Goal: Task Accomplishment & Management: Use online tool/utility

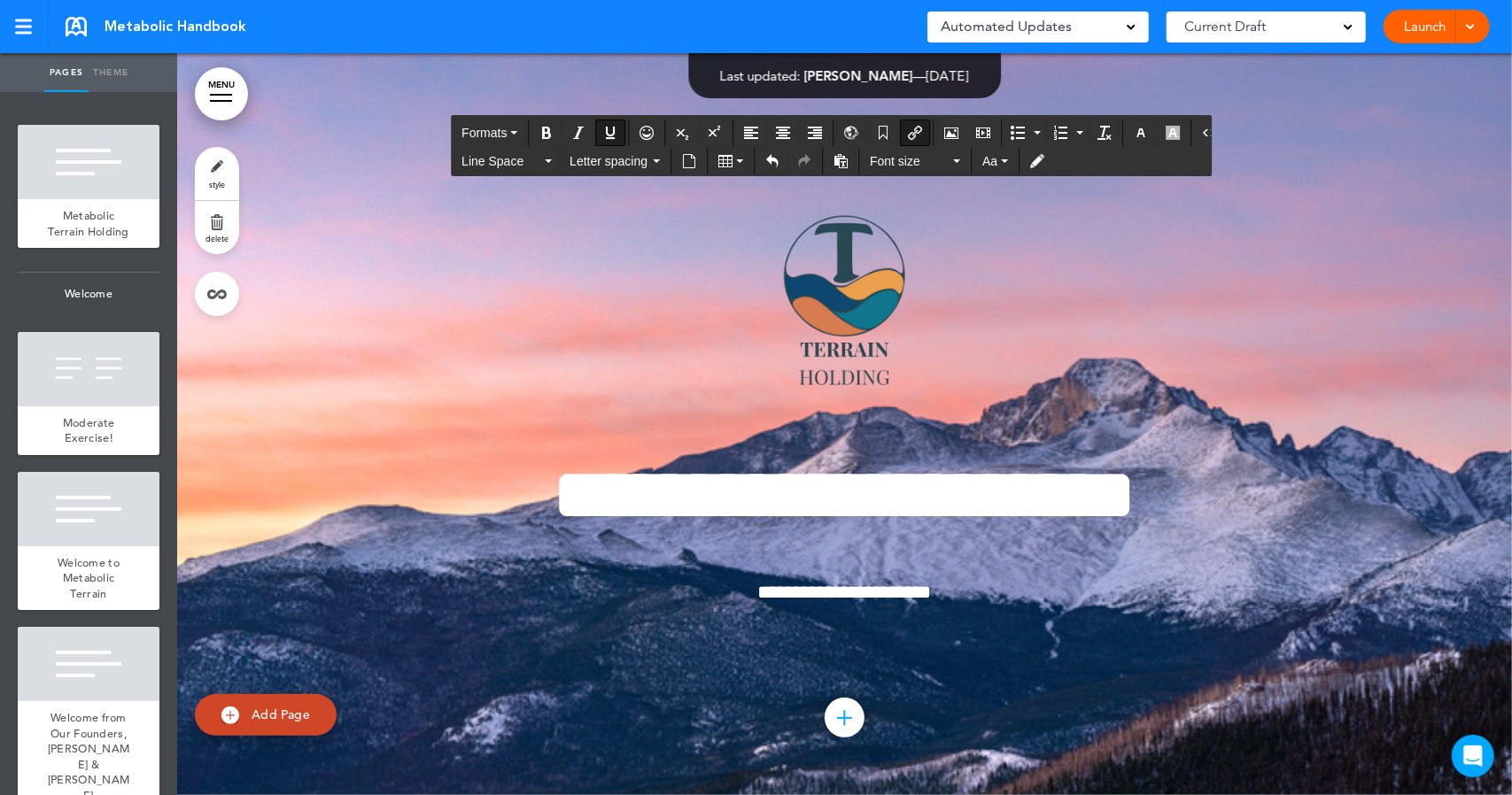
scroll to position [70236, 0]
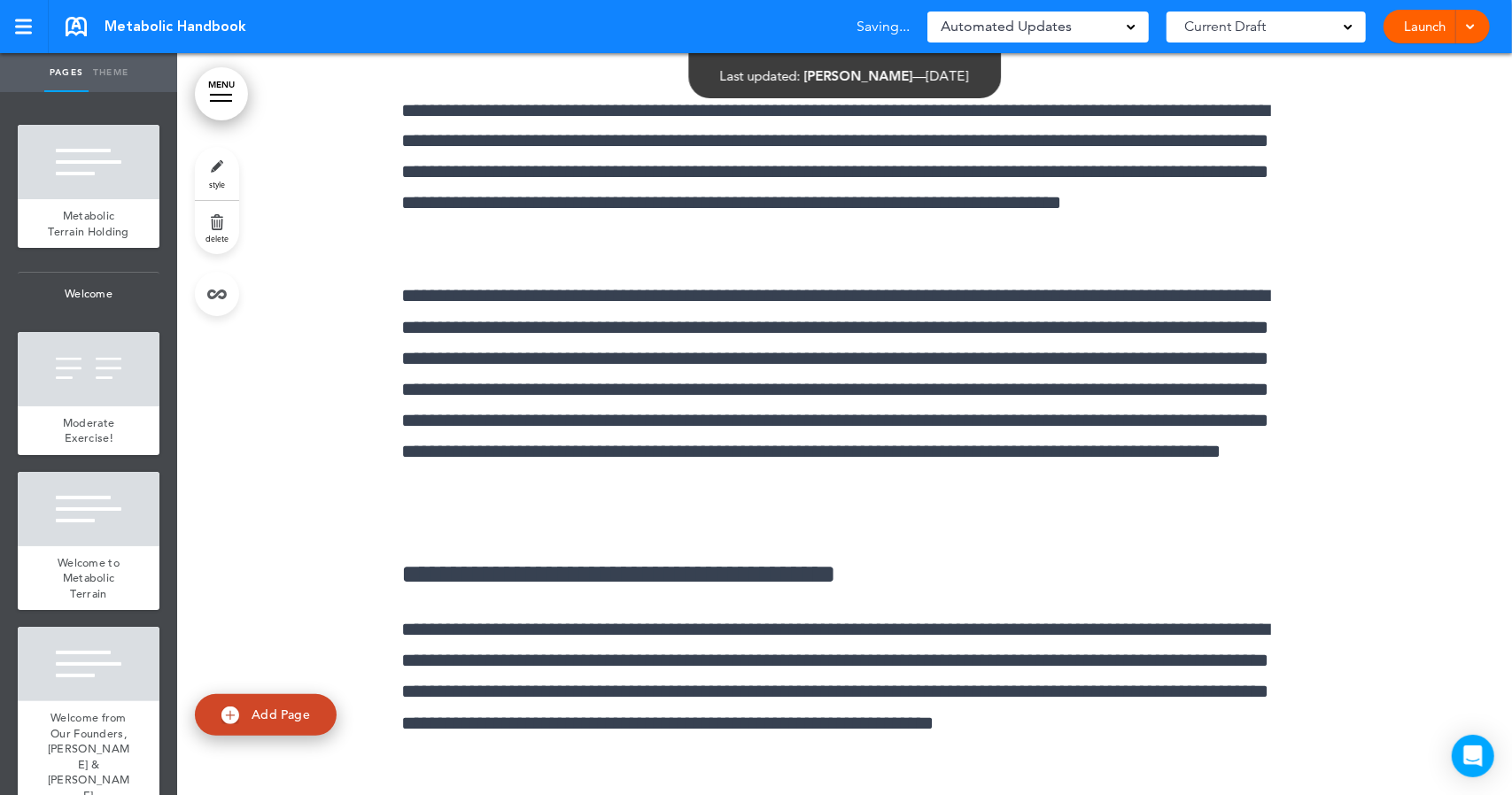
click at [224, 109] on link "MENU" at bounding box center [221, 93] width 53 height 53
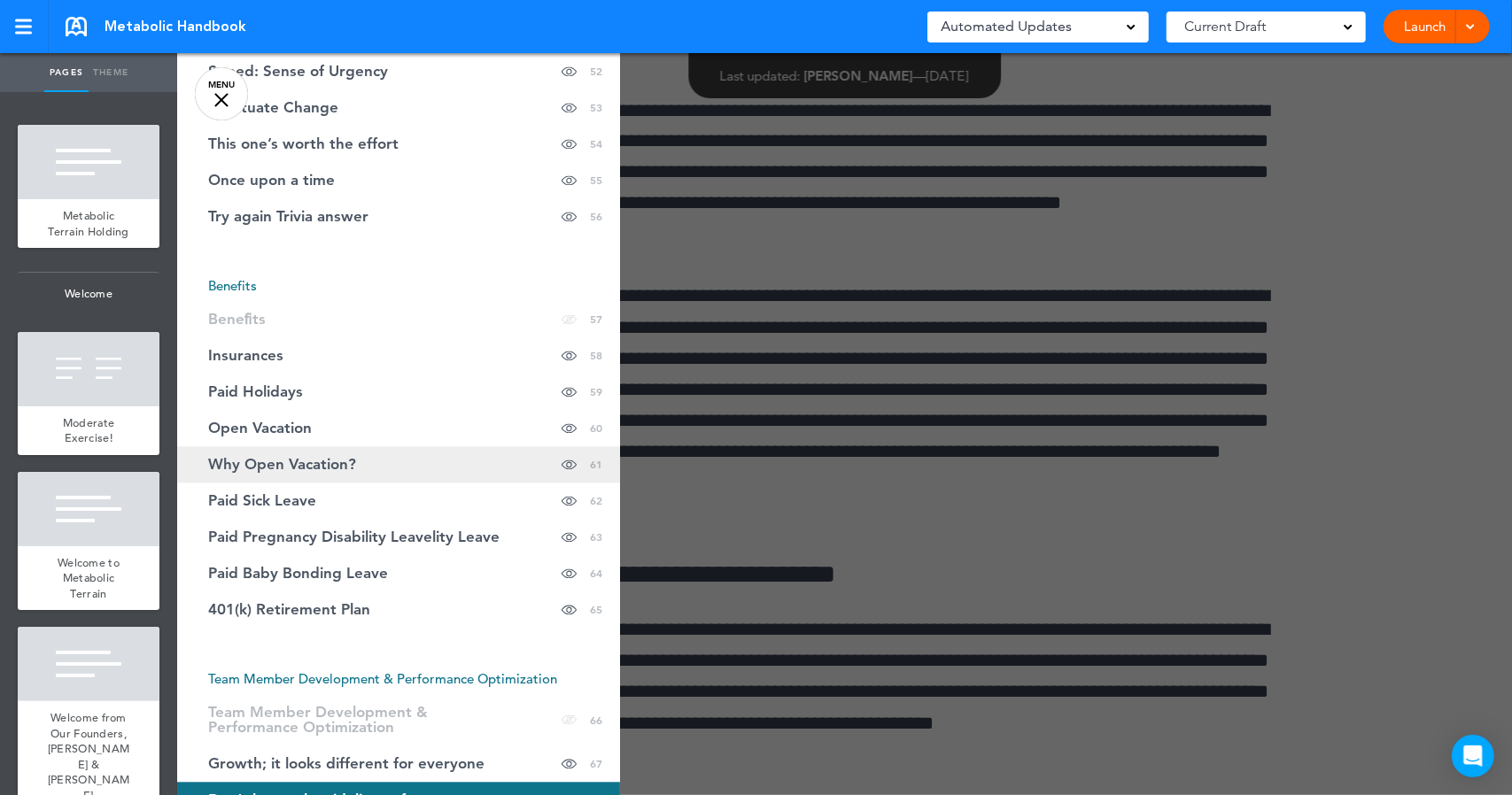
scroll to position [2305, 0]
click at [321, 457] on span "Why Open Vacation?" at bounding box center [281, 464] width 148 height 15
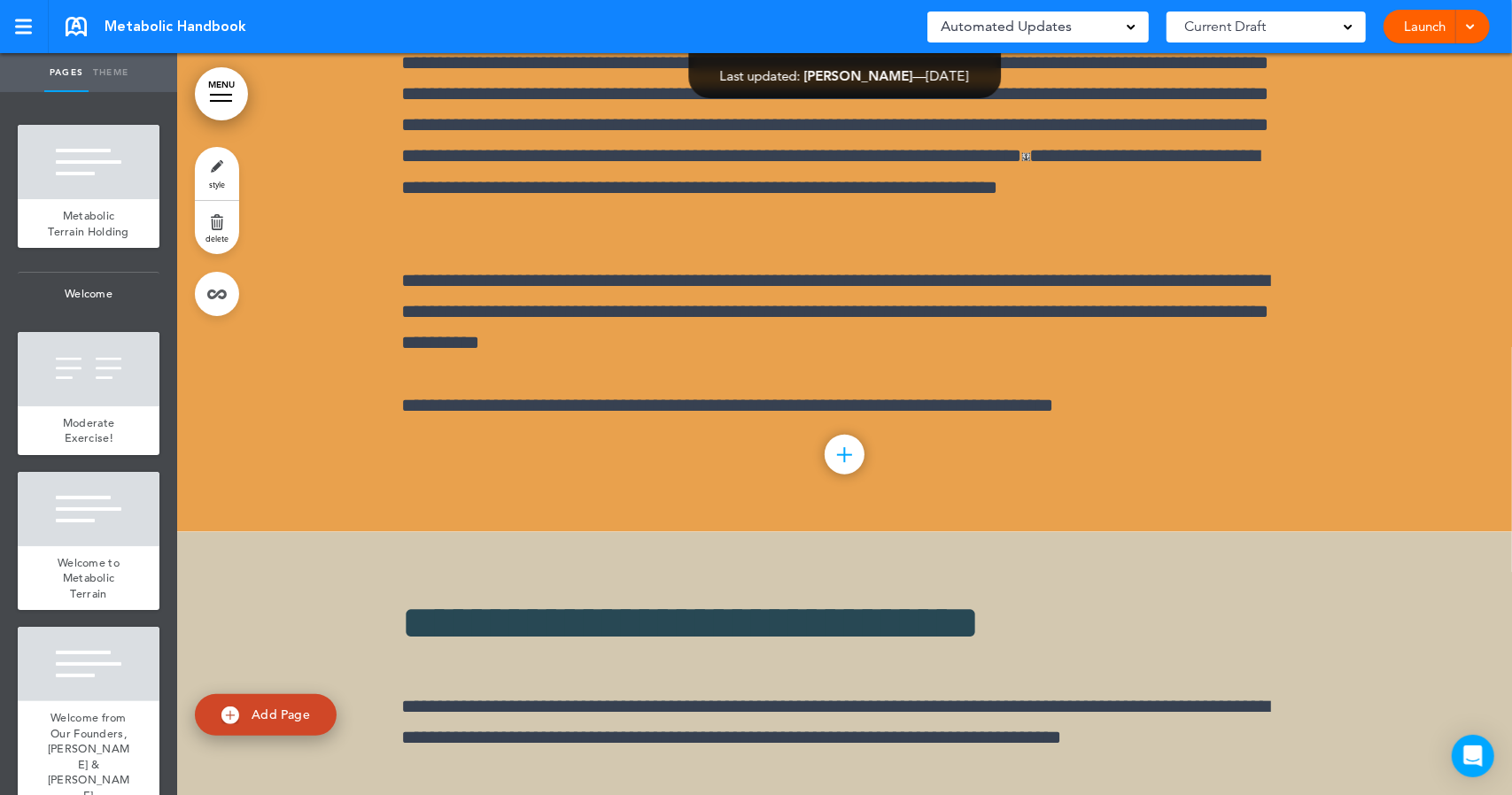
scroll to position [64590, 0]
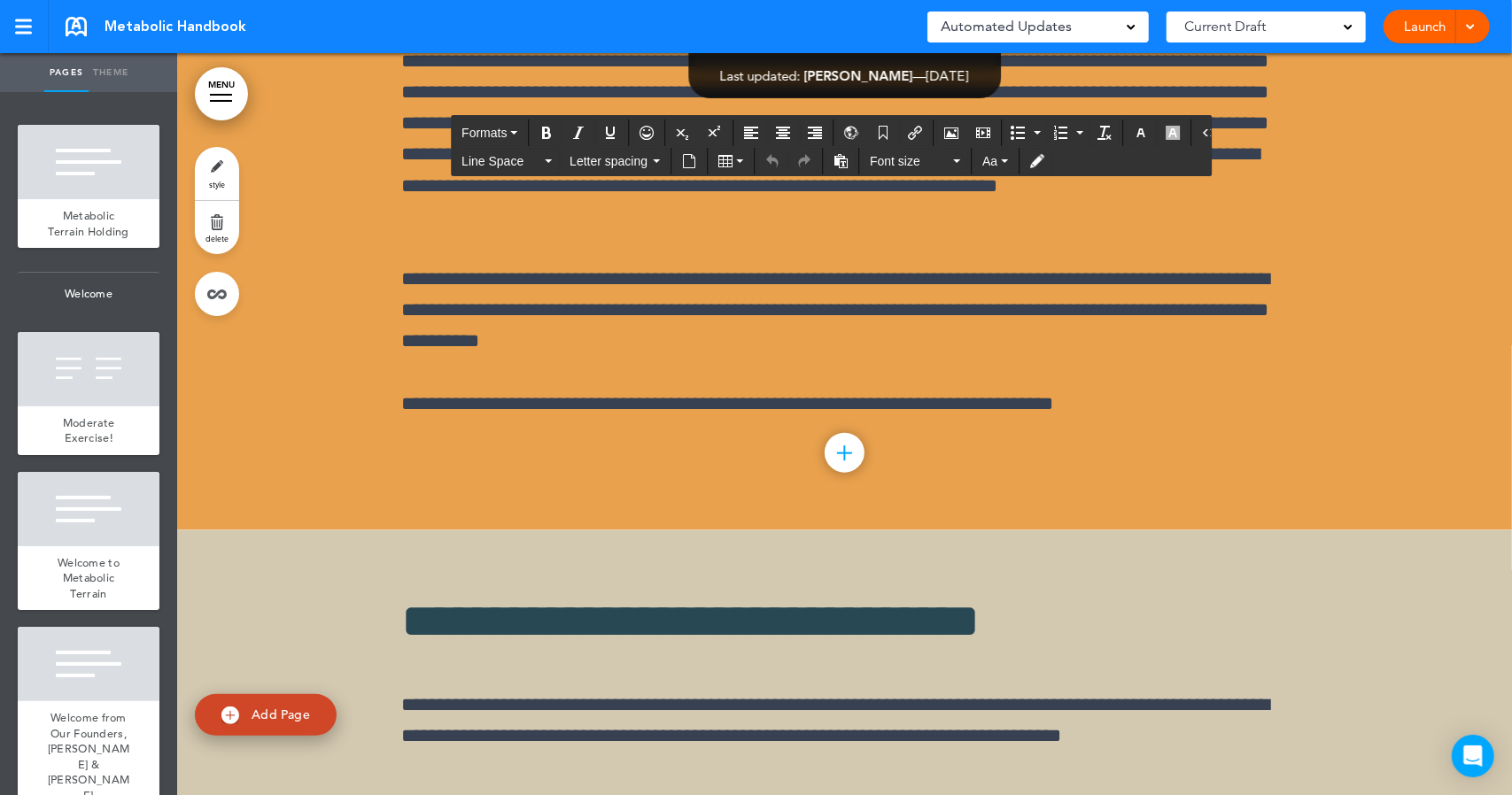
drag, startPoint x: 1237, startPoint y: 335, endPoint x: 1264, endPoint y: 361, distance: 37.5
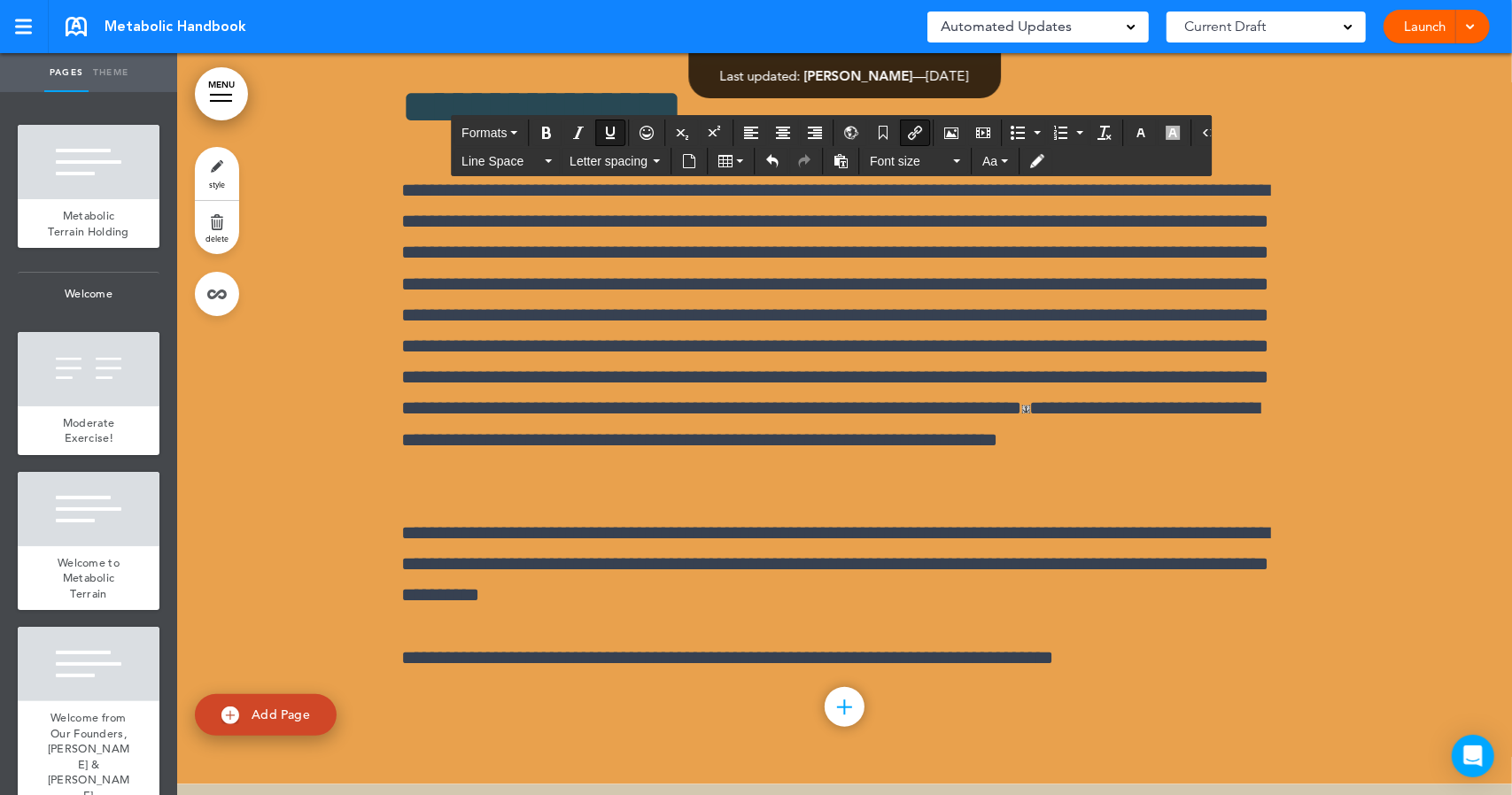
scroll to position [64330, 0]
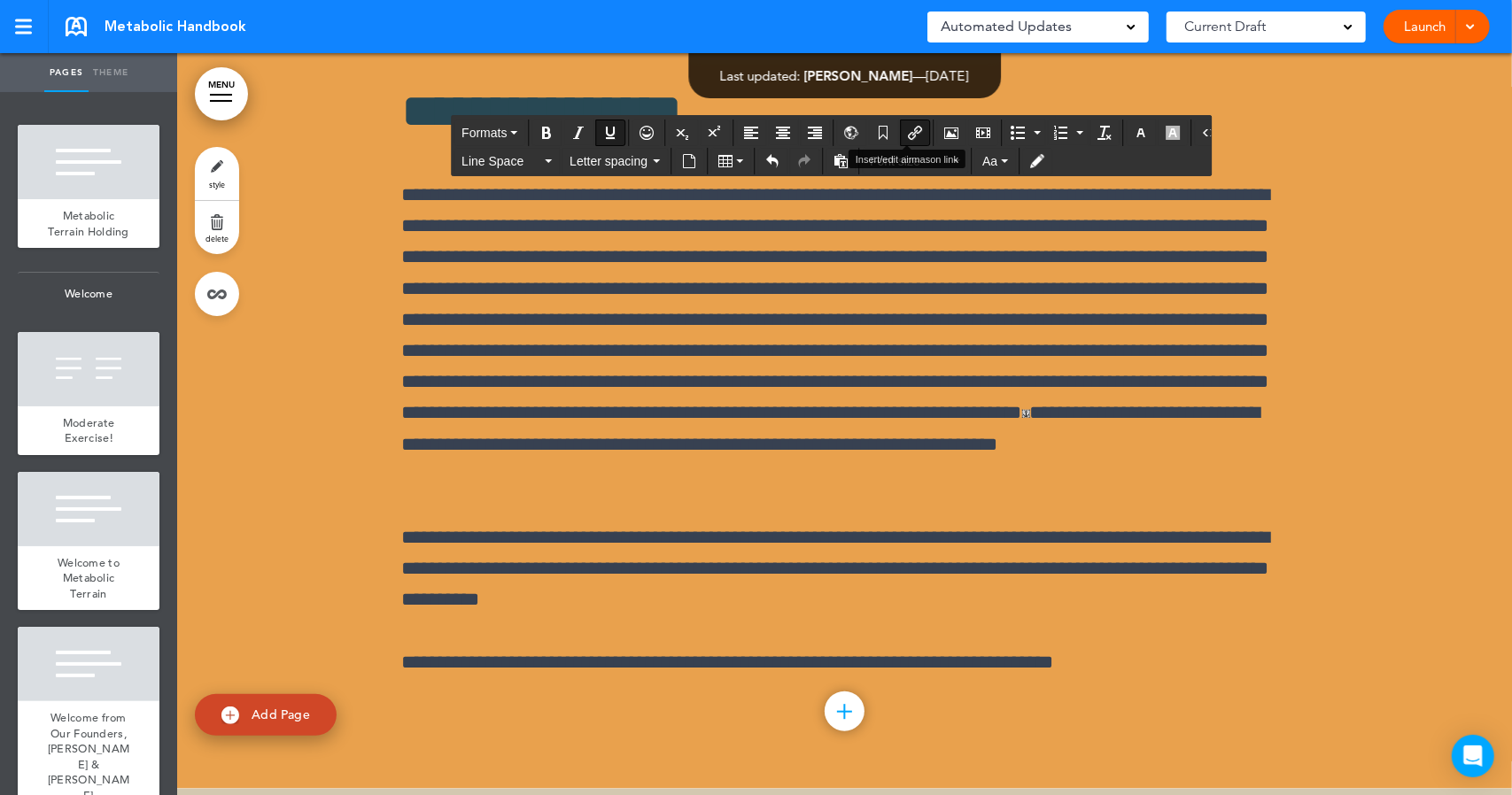
click at [909, 130] on icon "Insert/edit airmason link" at bounding box center [915, 133] width 14 height 14
type input "**********"
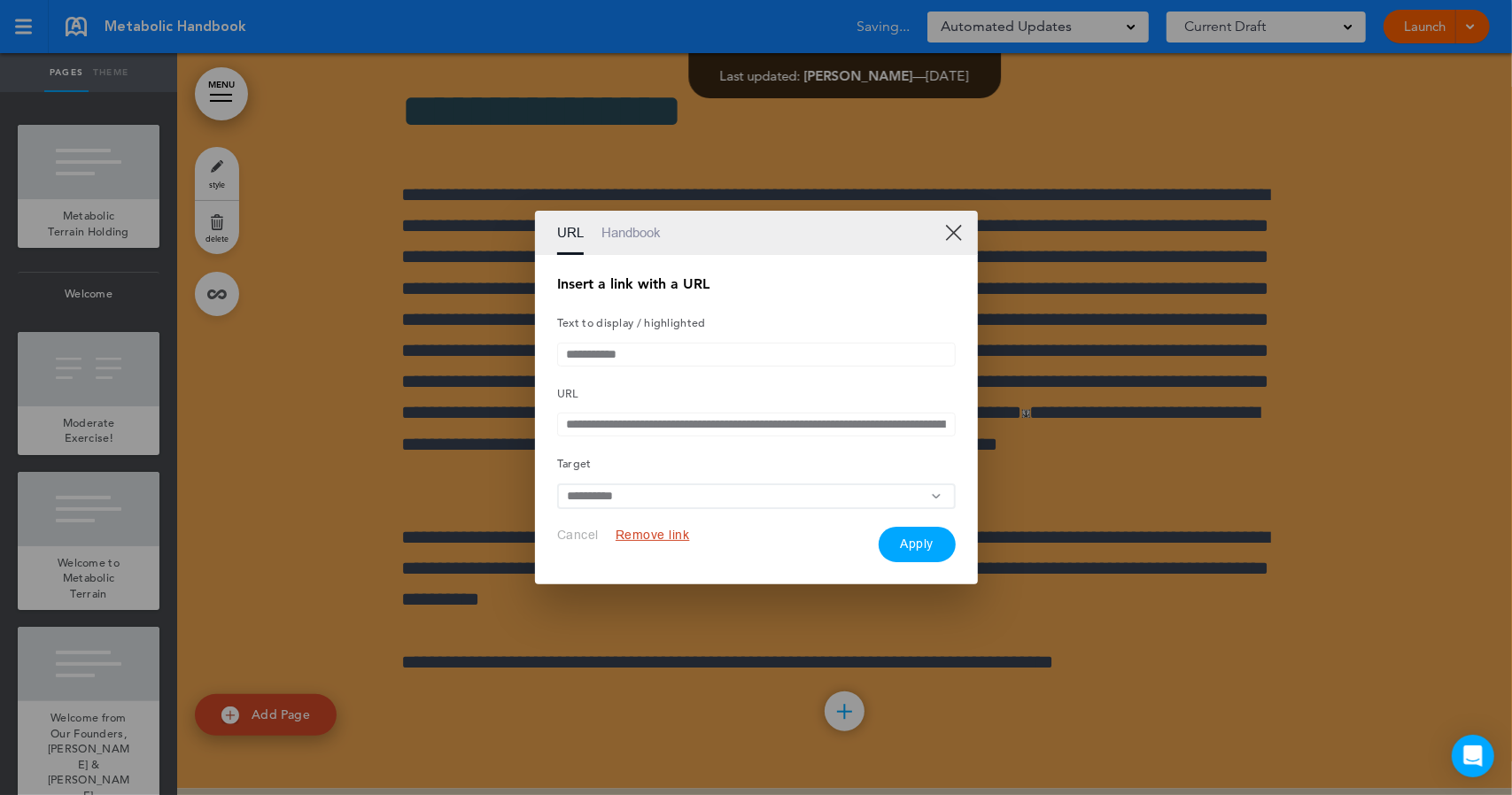
click at [621, 350] on input "**********" at bounding box center [756, 355] width 399 height 24
drag, startPoint x: 565, startPoint y: 423, endPoint x: 1219, endPoint y: 463, distance: 655.2
click at [1219, 463] on div "**********" at bounding box center [756, 398] width 1512 height 795
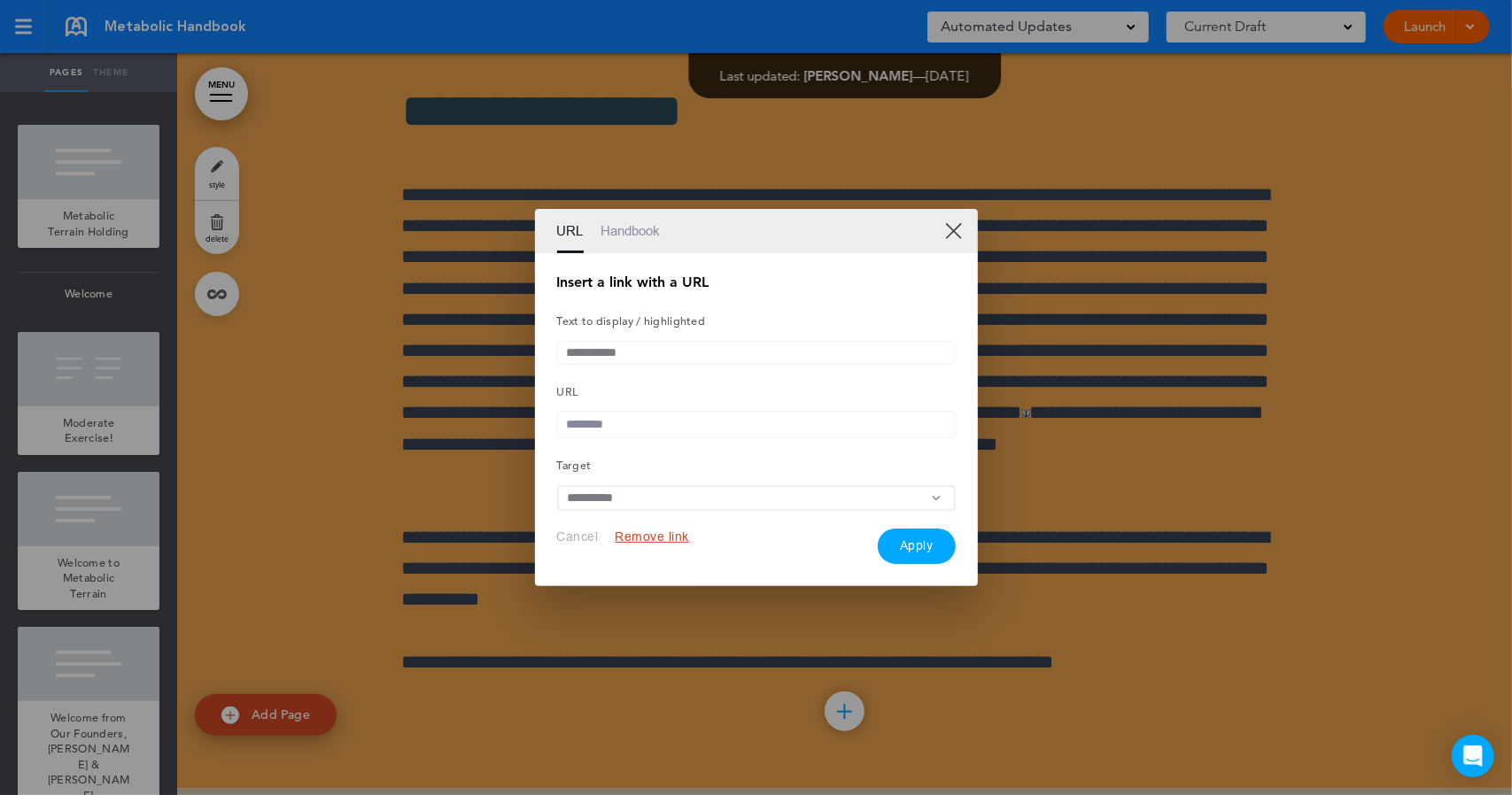
scroll to position [0, 0]
click at [633, 417] on input "text" at bounding box center [756, 424] width 399 height 28
paste input "**********"
type input "**********"
click at [913, 549] on button "Apply" at bounding box center [917, 547] width 78 height 36
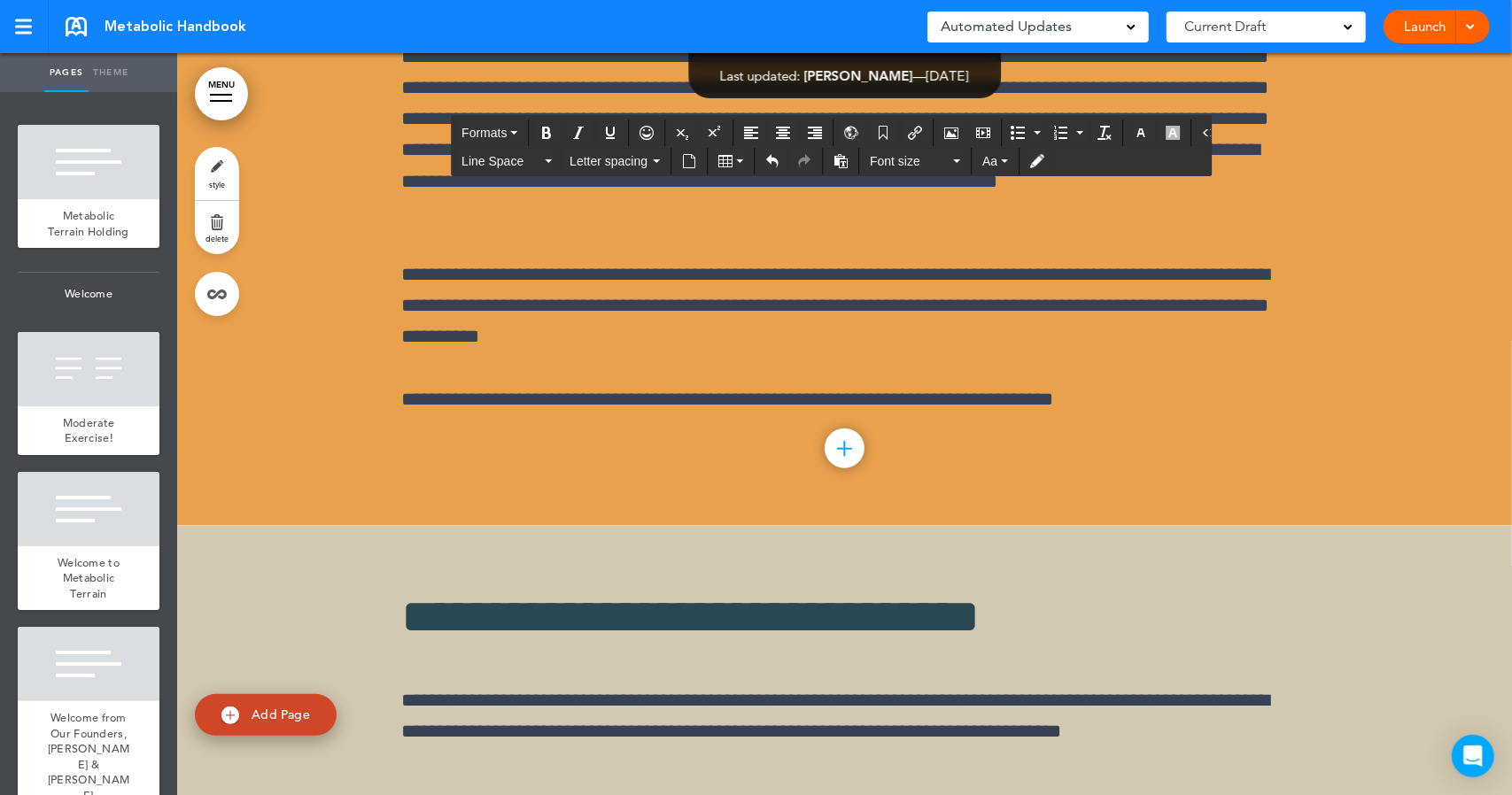
scroll to position [64593, 0]
drag, startPoint x: 1236, startPoint y: 335, endPoint x: 1275, endPoint y: 355, distance: 43.8
click at [909, 128] on icon "Insert/edit airmason link" at bounding box center [915, 133] width 14 height 14
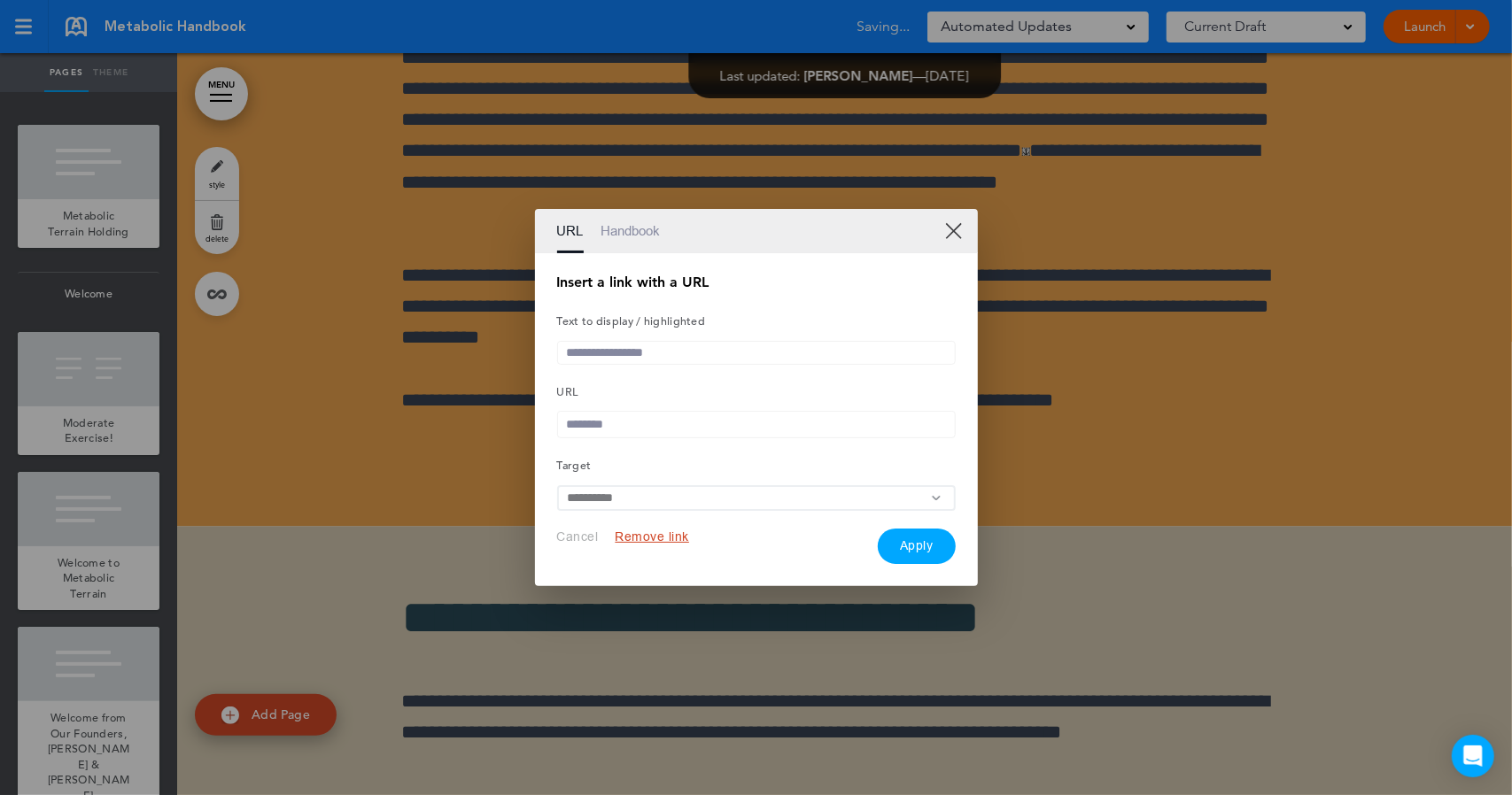
click at [677, 345] on input "text" at bounding box center [756, 353] width 399 height 24
type input "**********"
click at [632, 424] on input "text" at bounding box center [756, 424] width 399 height 28
paste input "**********"
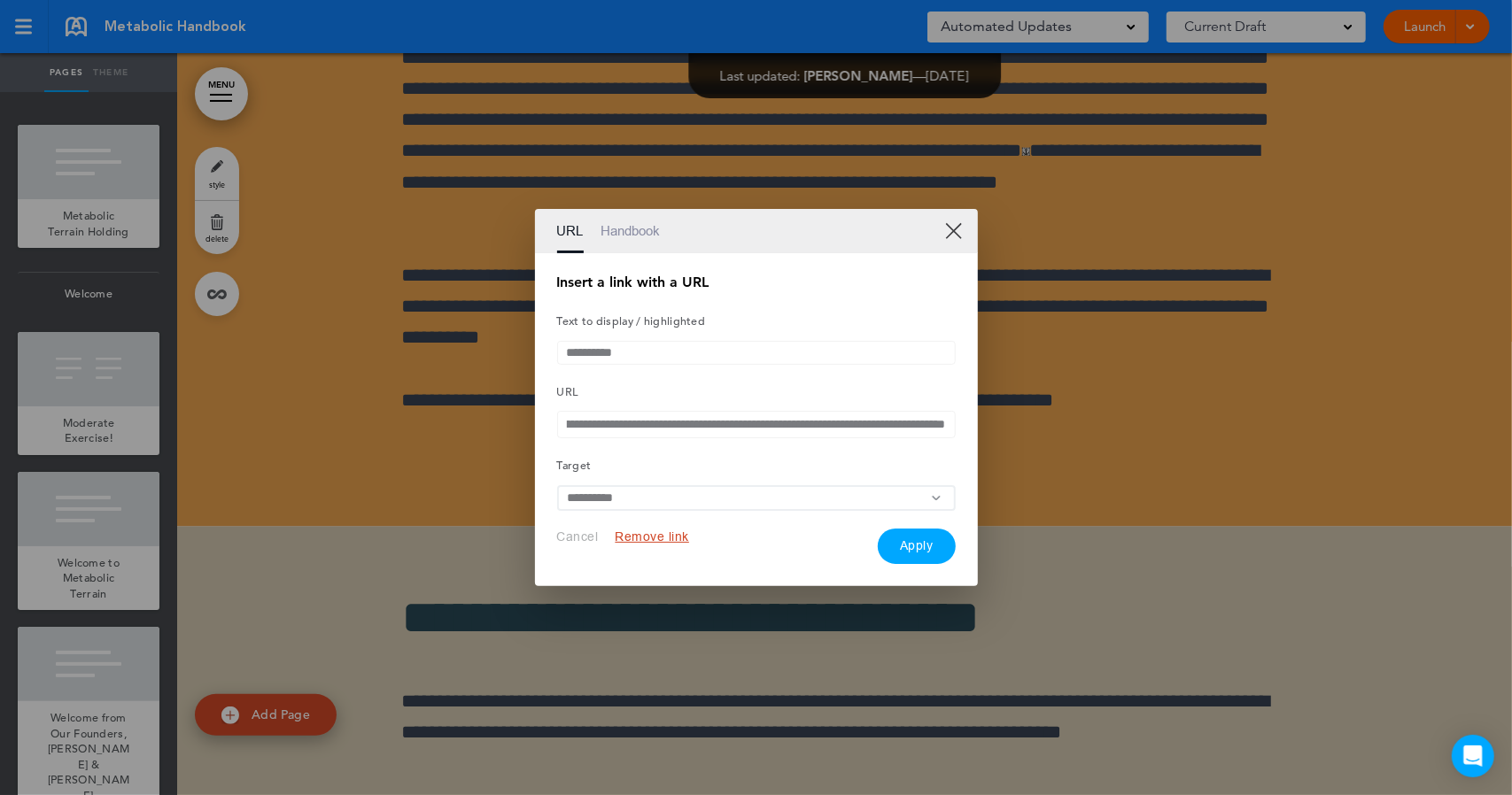
type input "**********"
click at [915, 542] on button "Apply" at bounding box center [917, 547] width 78 height 36
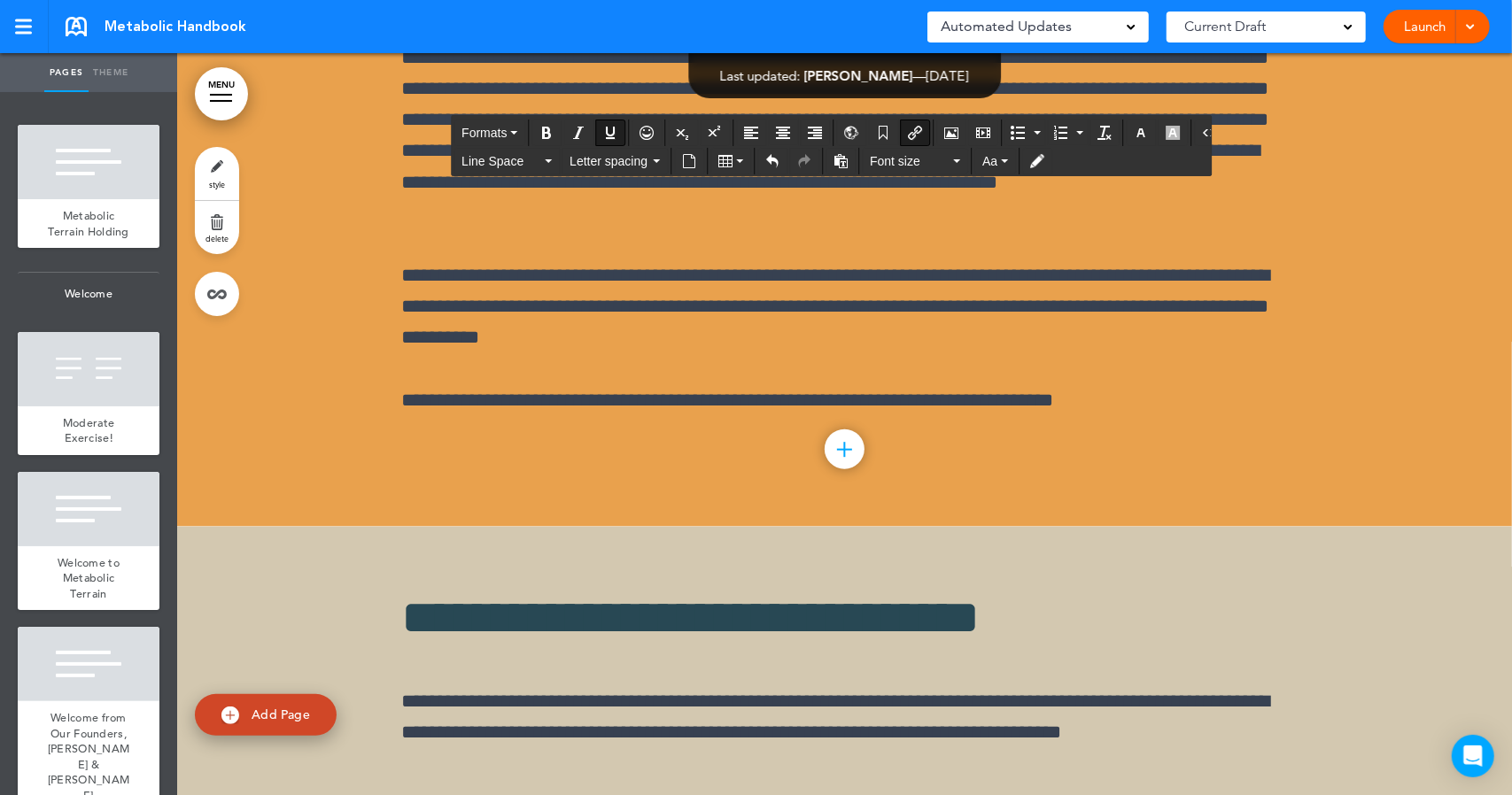
drag, startPoint x: 1240, startPoint y: 328, endPoint x: 1286, endPoint y: 356, distance: 53.9
click at [549, 128] on icon "Bold" at bounding box center [547, 133] width 14 height 14
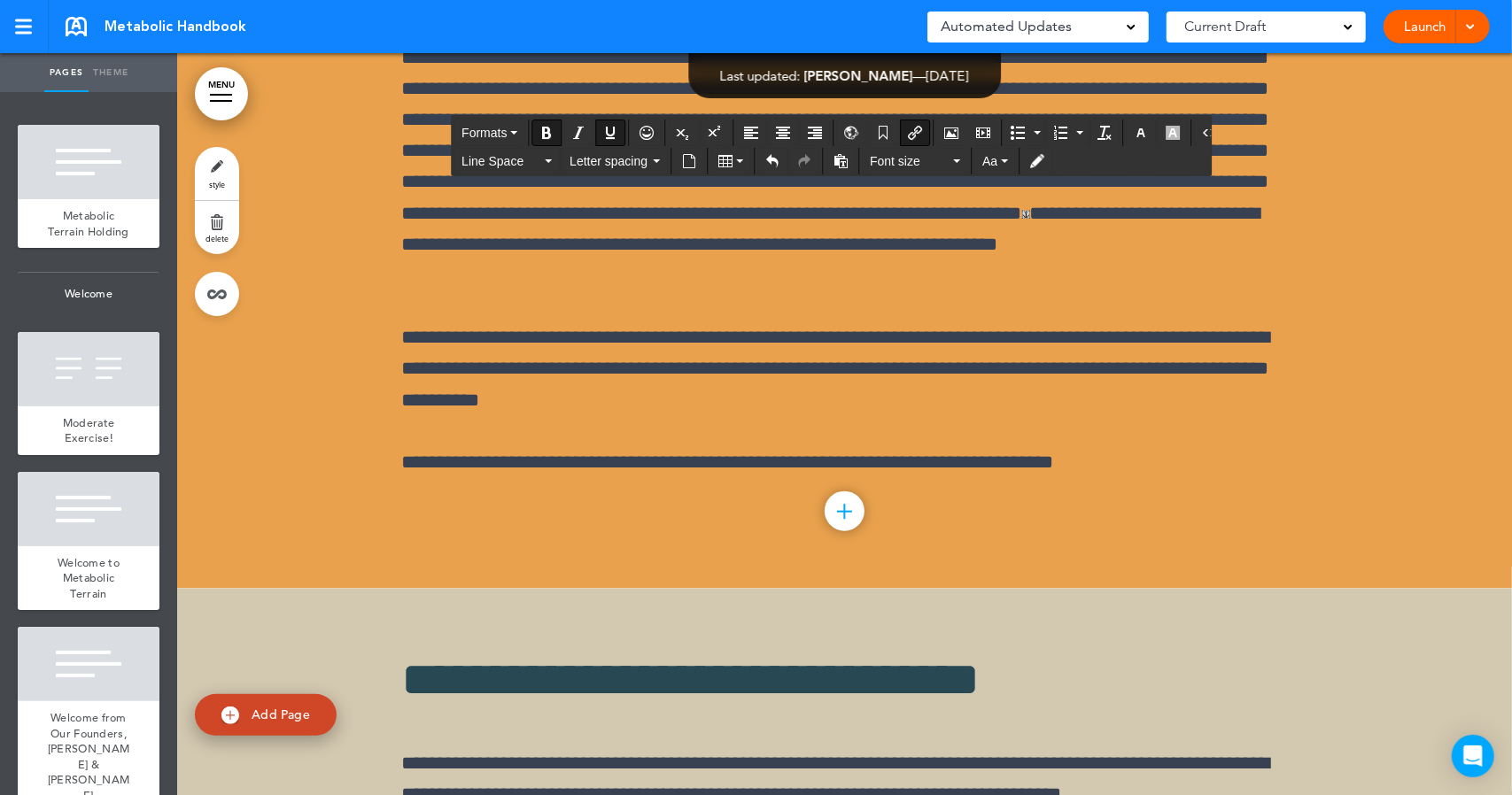
drag, startPoint x: 399, startPoint y: 391, endPoint x: 503, endPoint y: 386, distance: 104.1
click at [517, 132] on button "Formats" at bounding box center [489, 132] width 70 height 25
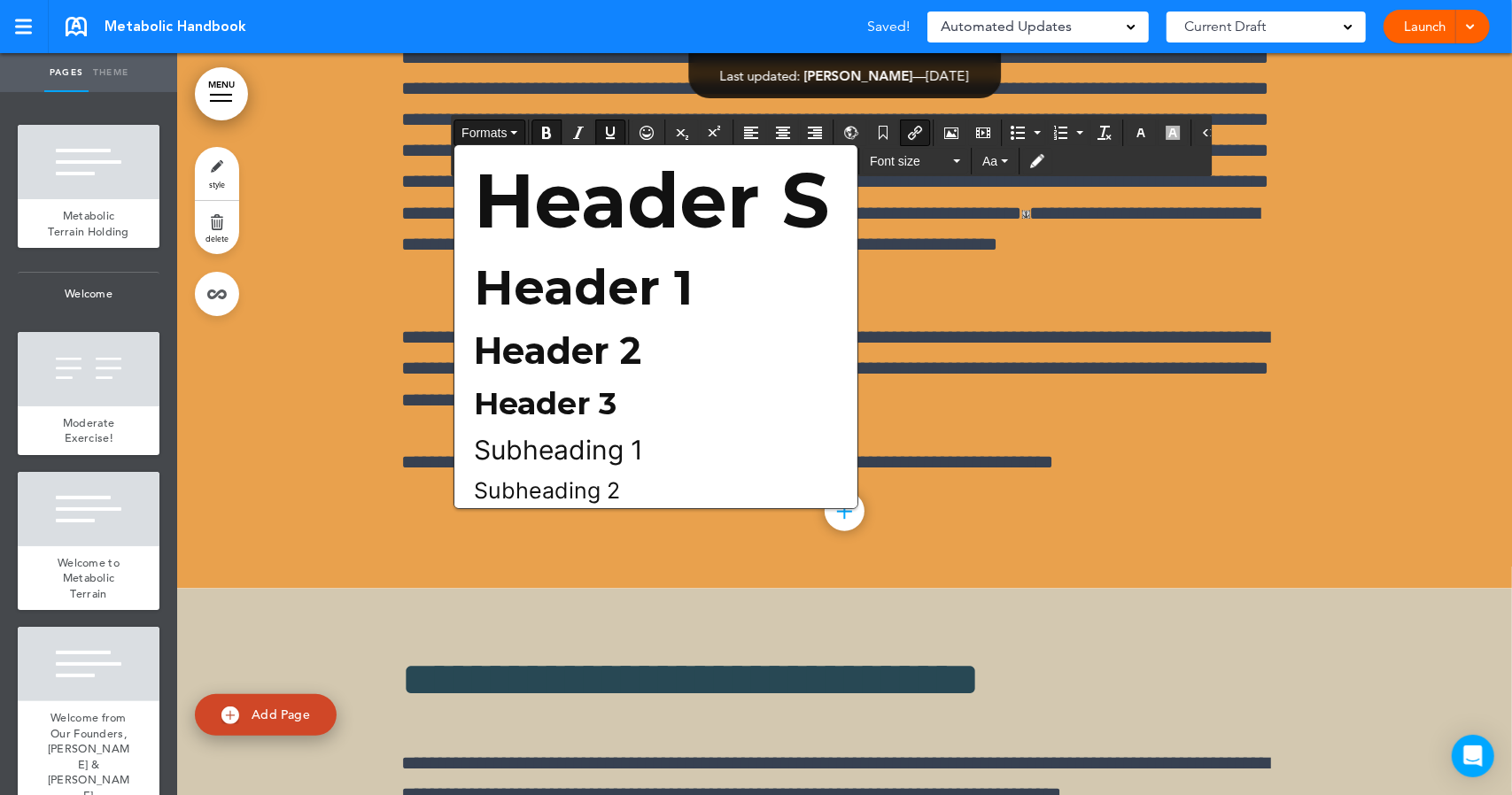
click at [517, 132] on button "Formats" at bounding box center [489, 132] width 70 height 25
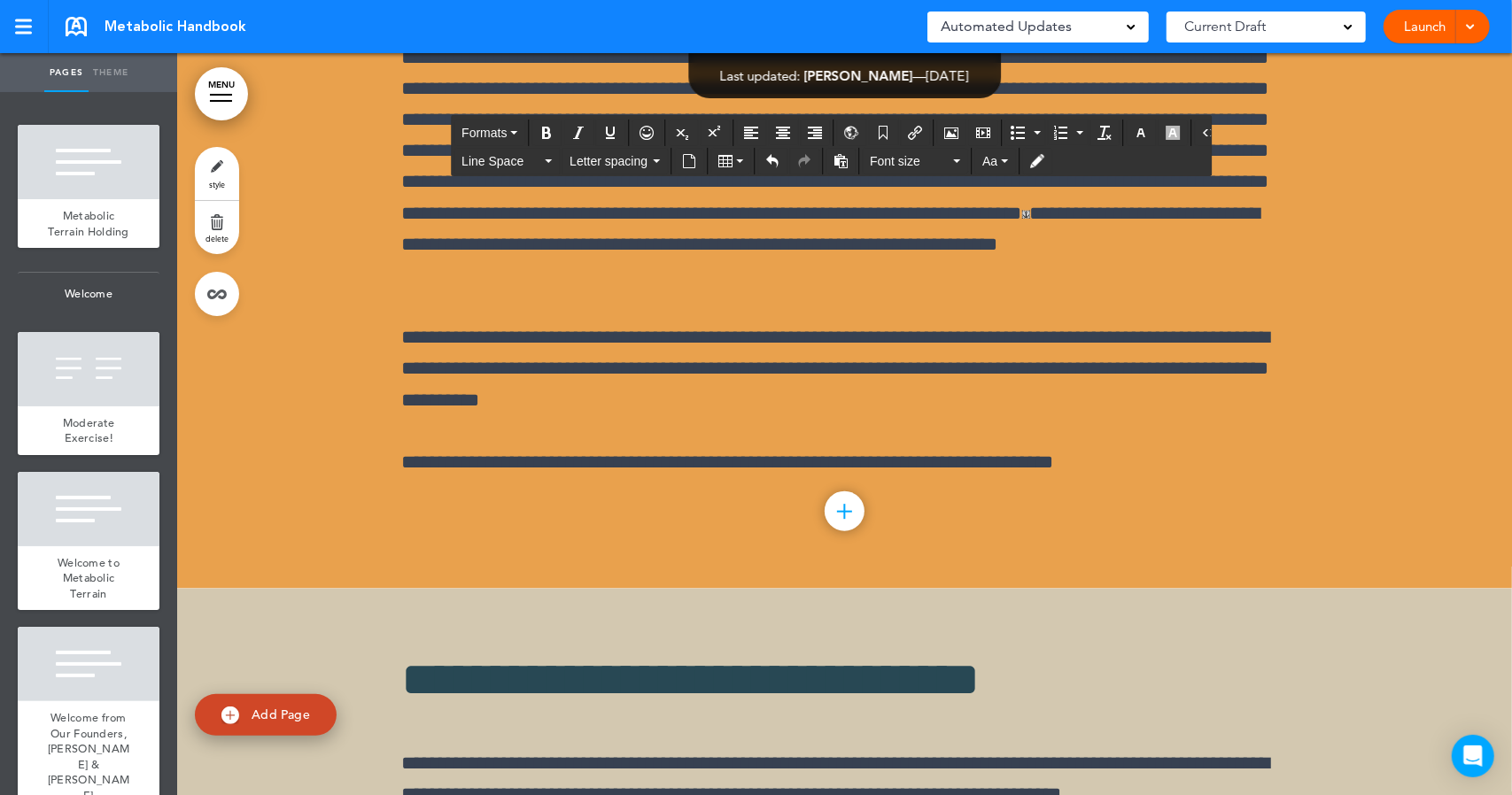
drag, startPoint x: 398, startPoint y: 337, endPoint x: 525, endPoint y: 399, distance: 141.3
click at [550, 162] on button "Line Space" at bounding box center [506, 161] width 104 height 25
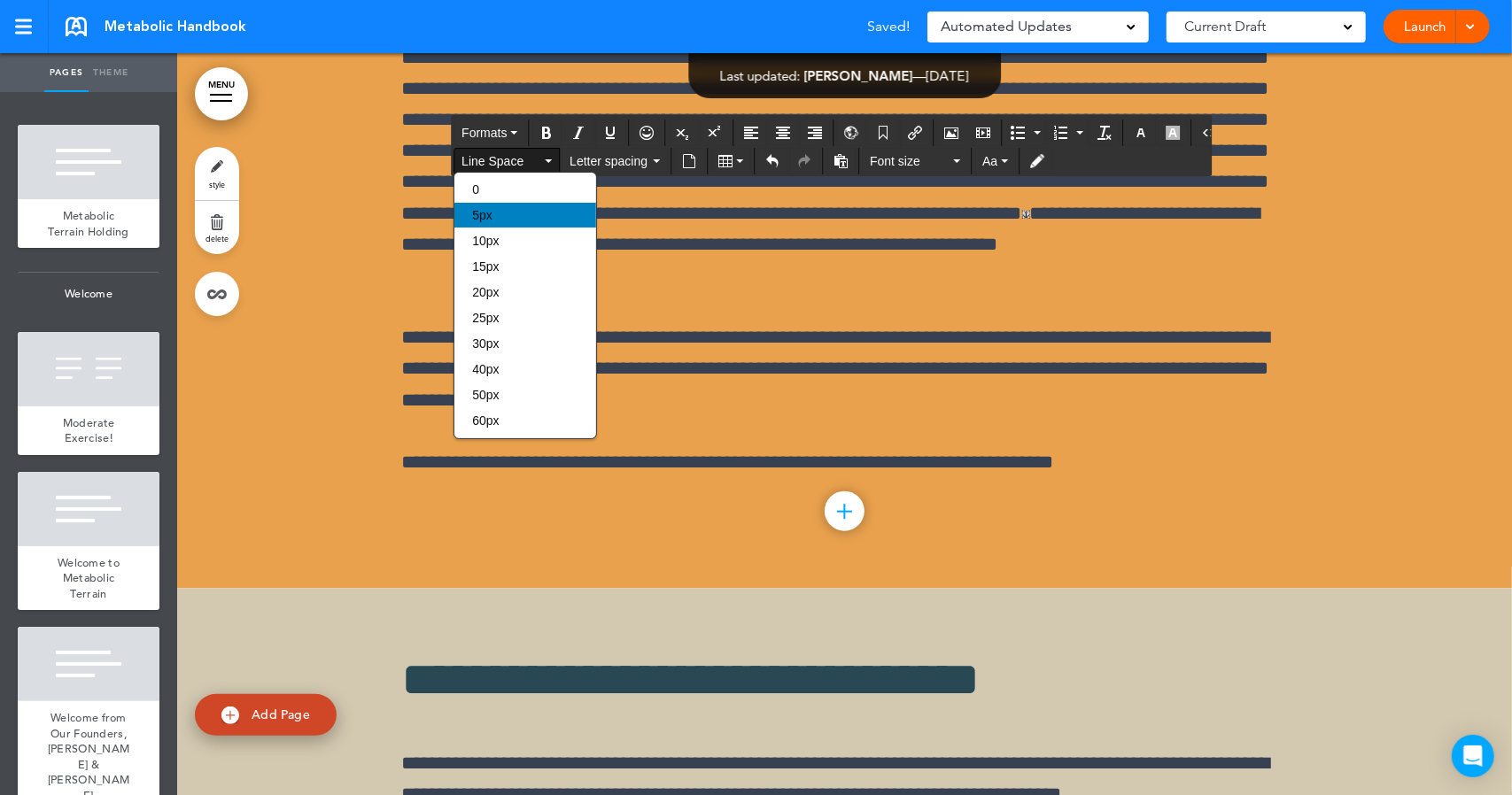
click at [522, 214] on div "5px" at bounding box center [525, 215] width 141 height 25
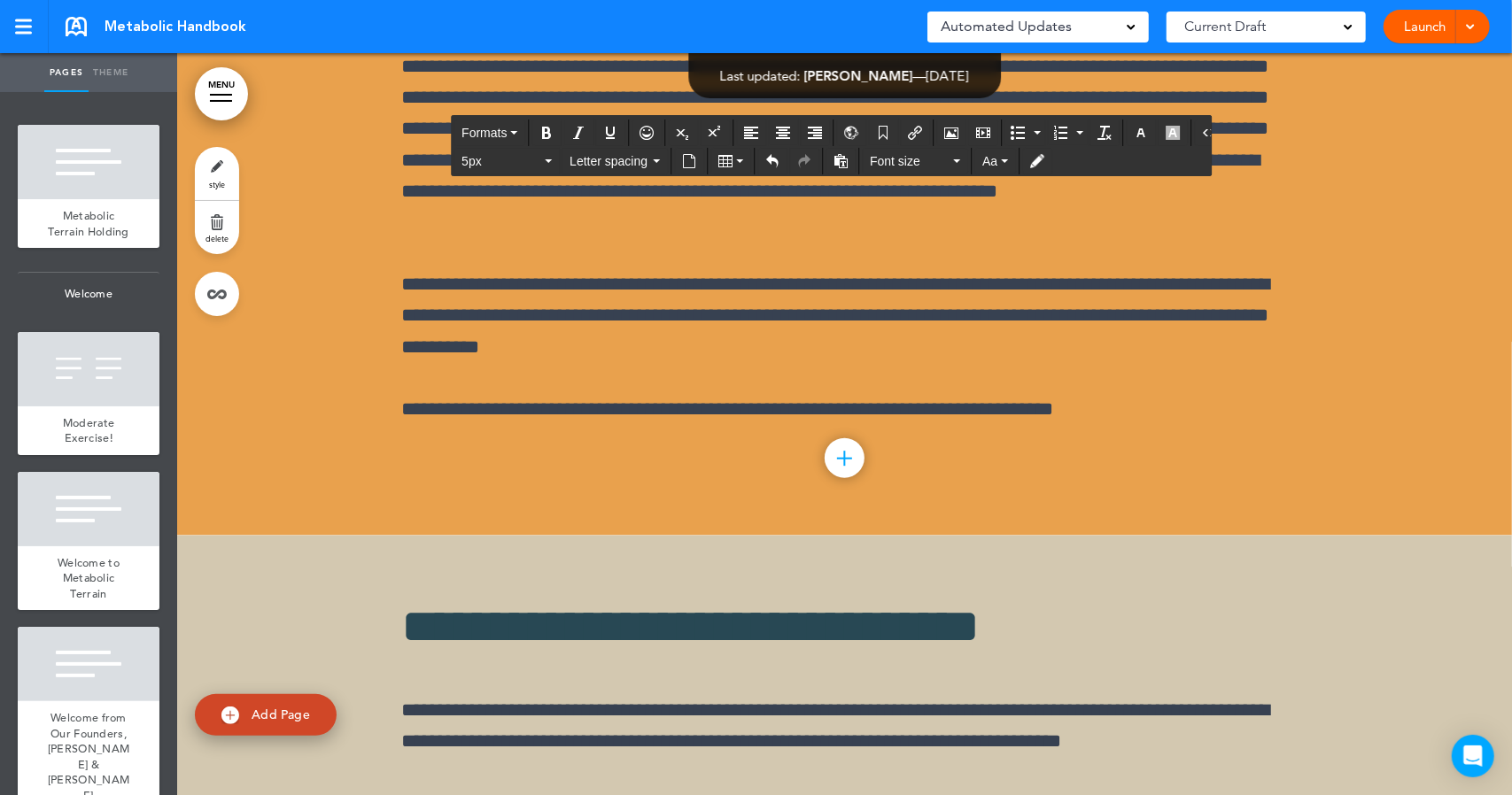
drag, startPoint x: 517, startPoint y: 362, endPoint x: 613, endPoint y: 358, distance: 96.1
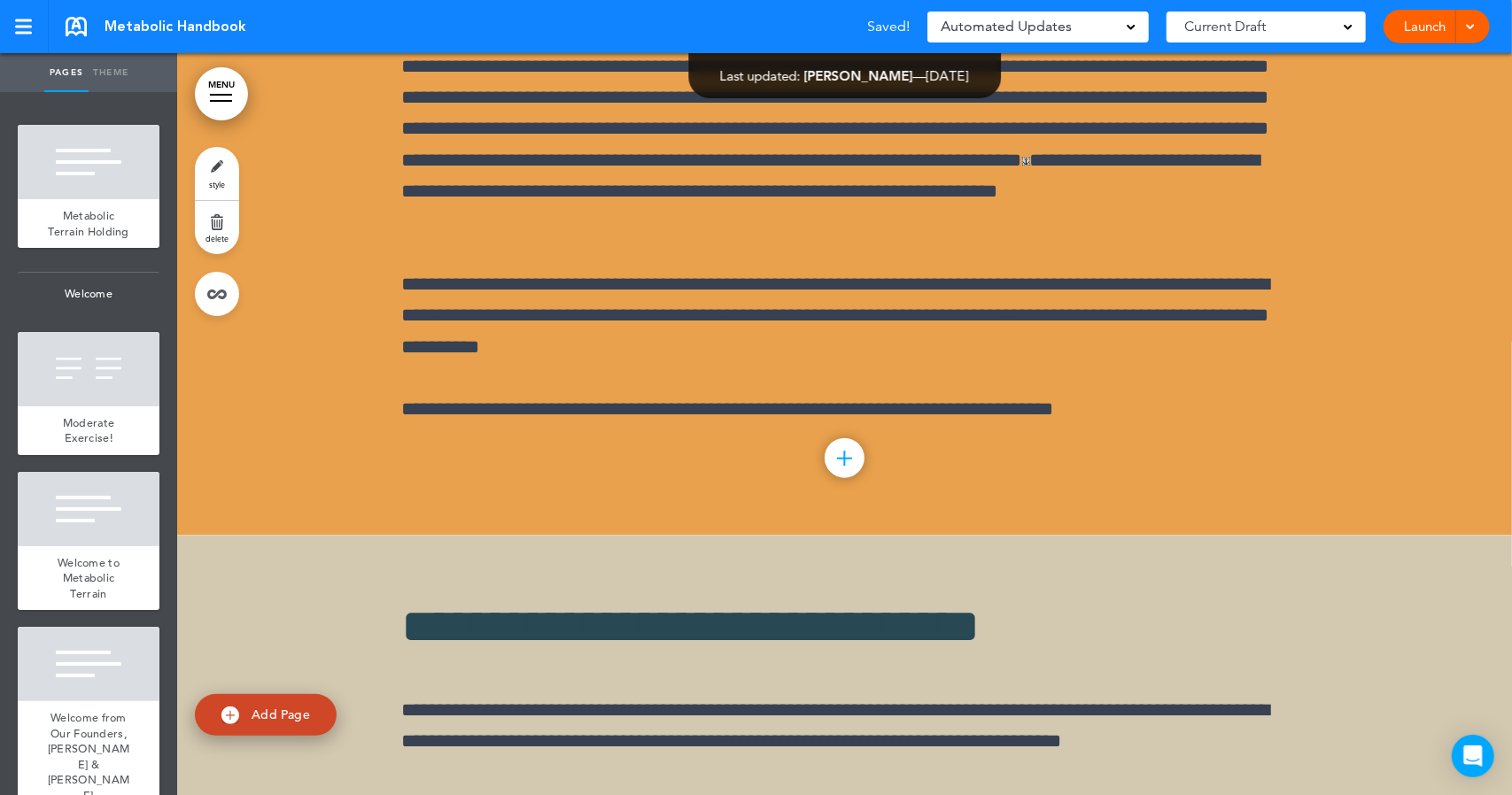
click at [225, 172] on link "style" at bounding box center [217, 173] width 45 height 53
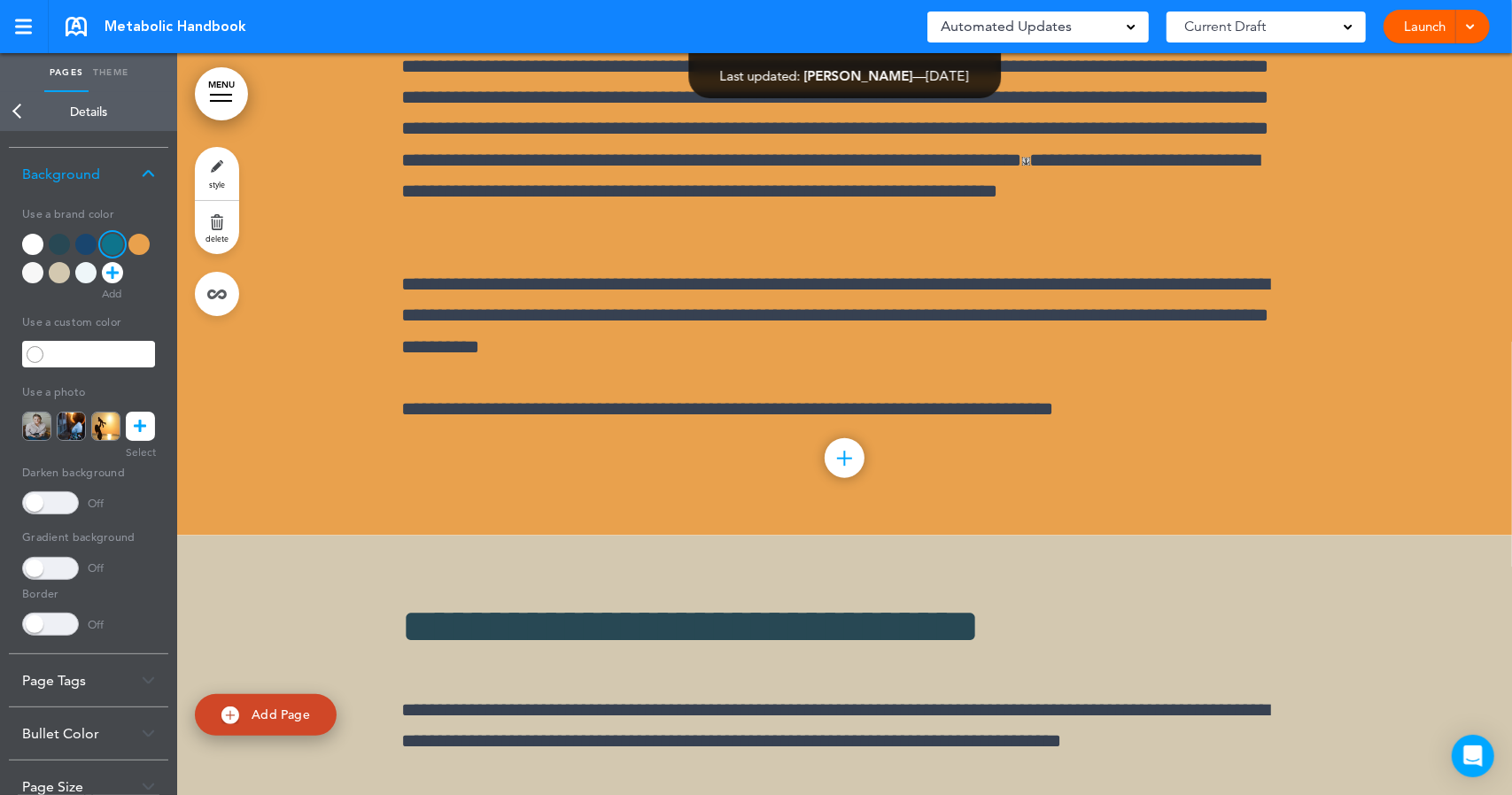
scroll to position [120, 0]
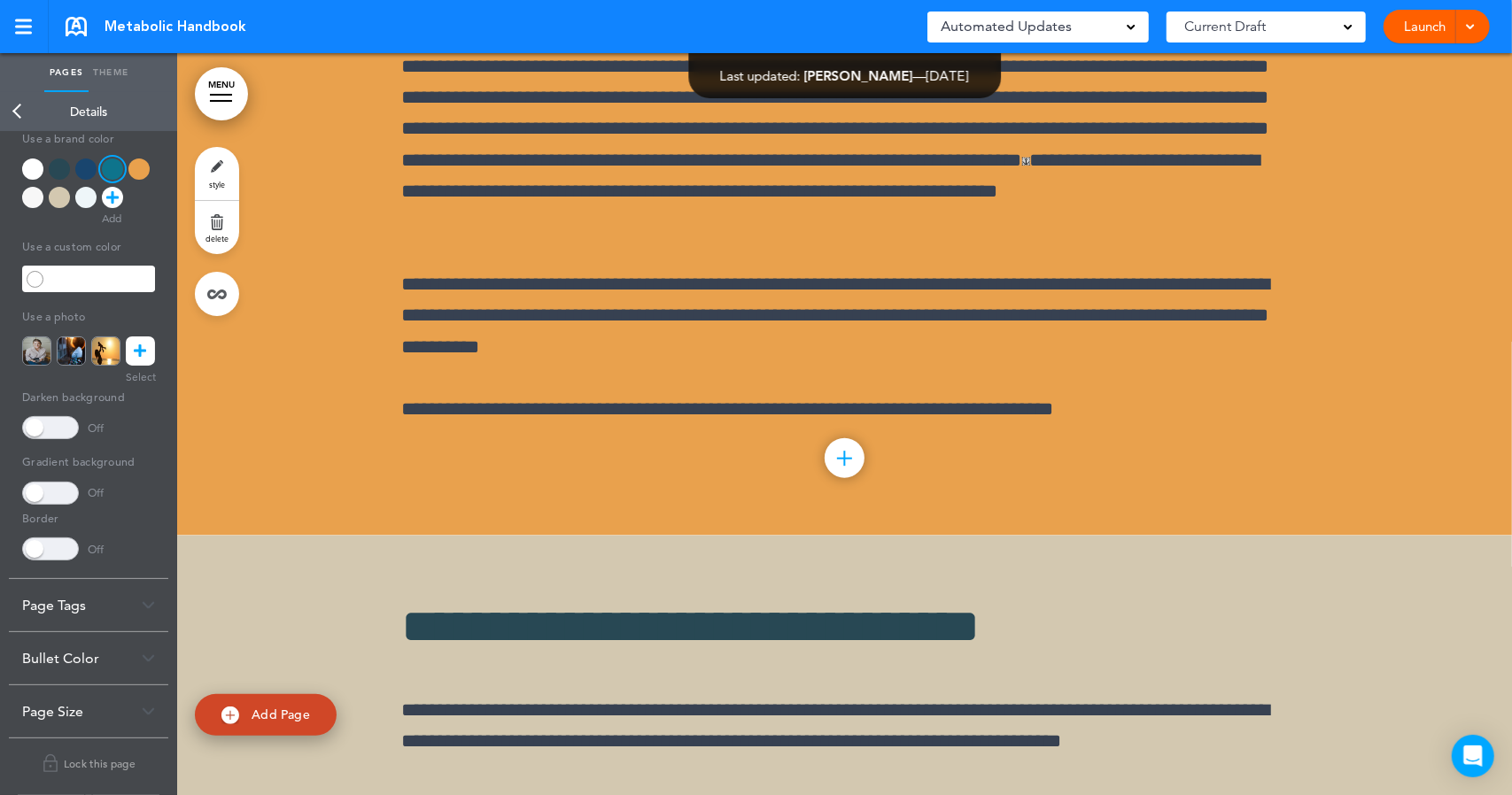
click at [151, 659] on img at bounding box center [148, 659] width 13 height 10
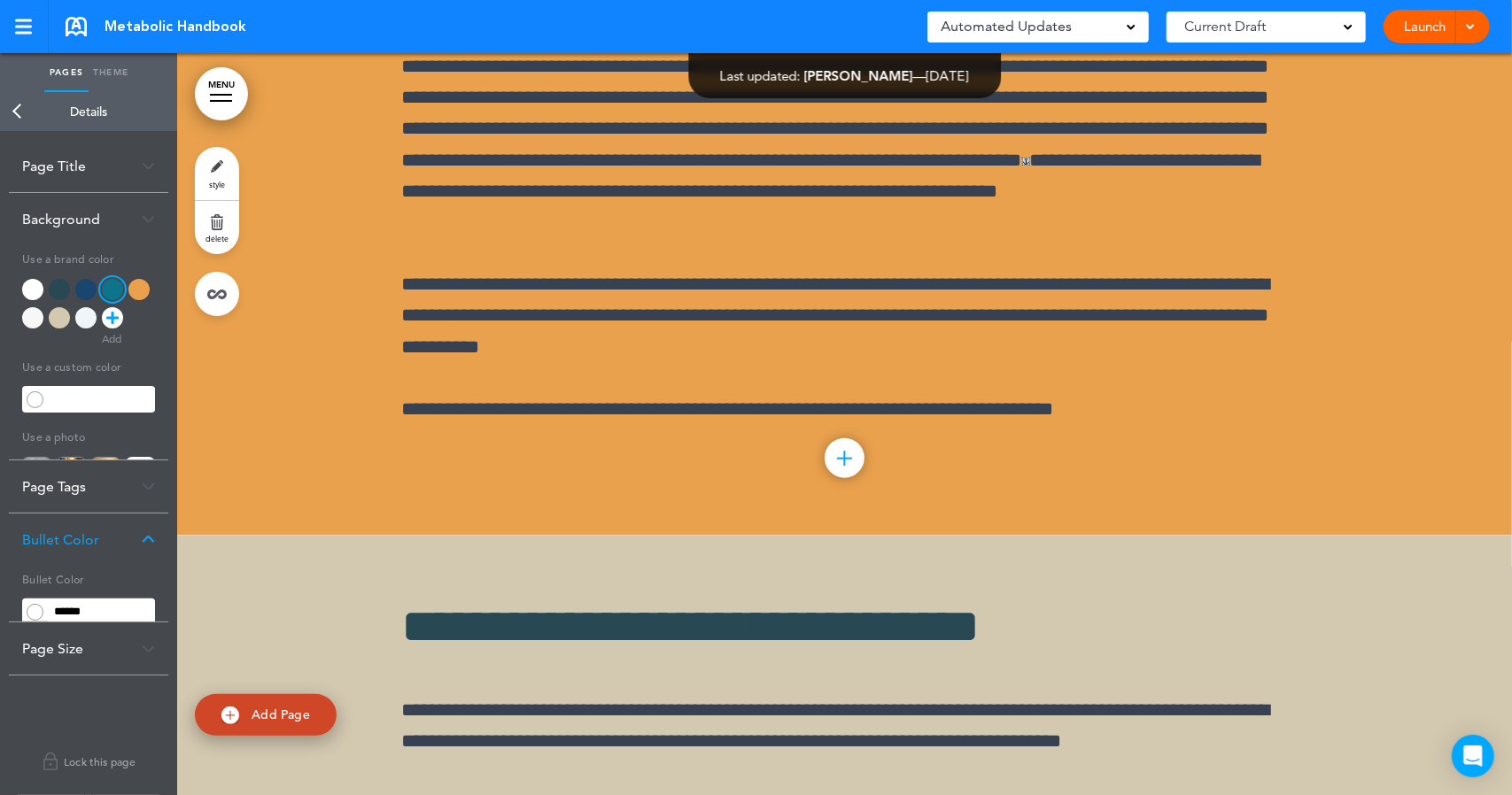
scroll to position [0, 0]
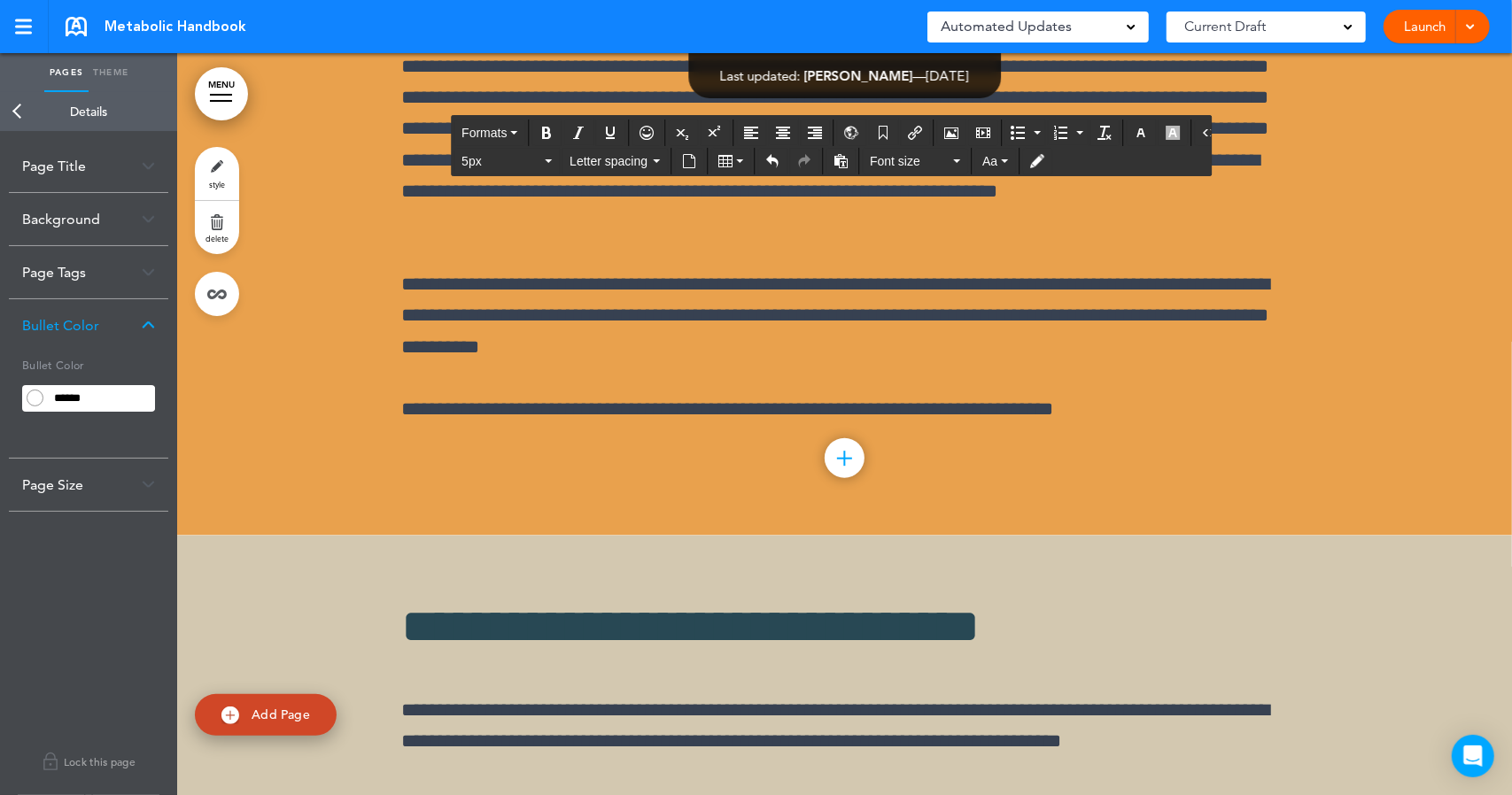
drag, startPoint x: 516, startPoint y: 372, endPoint x: 659, endPoint y: 371, distance: 143.0
click at [916, 131] on button "Insert/edit airmason link" at bounding box center [915, 132] width 29 height 25
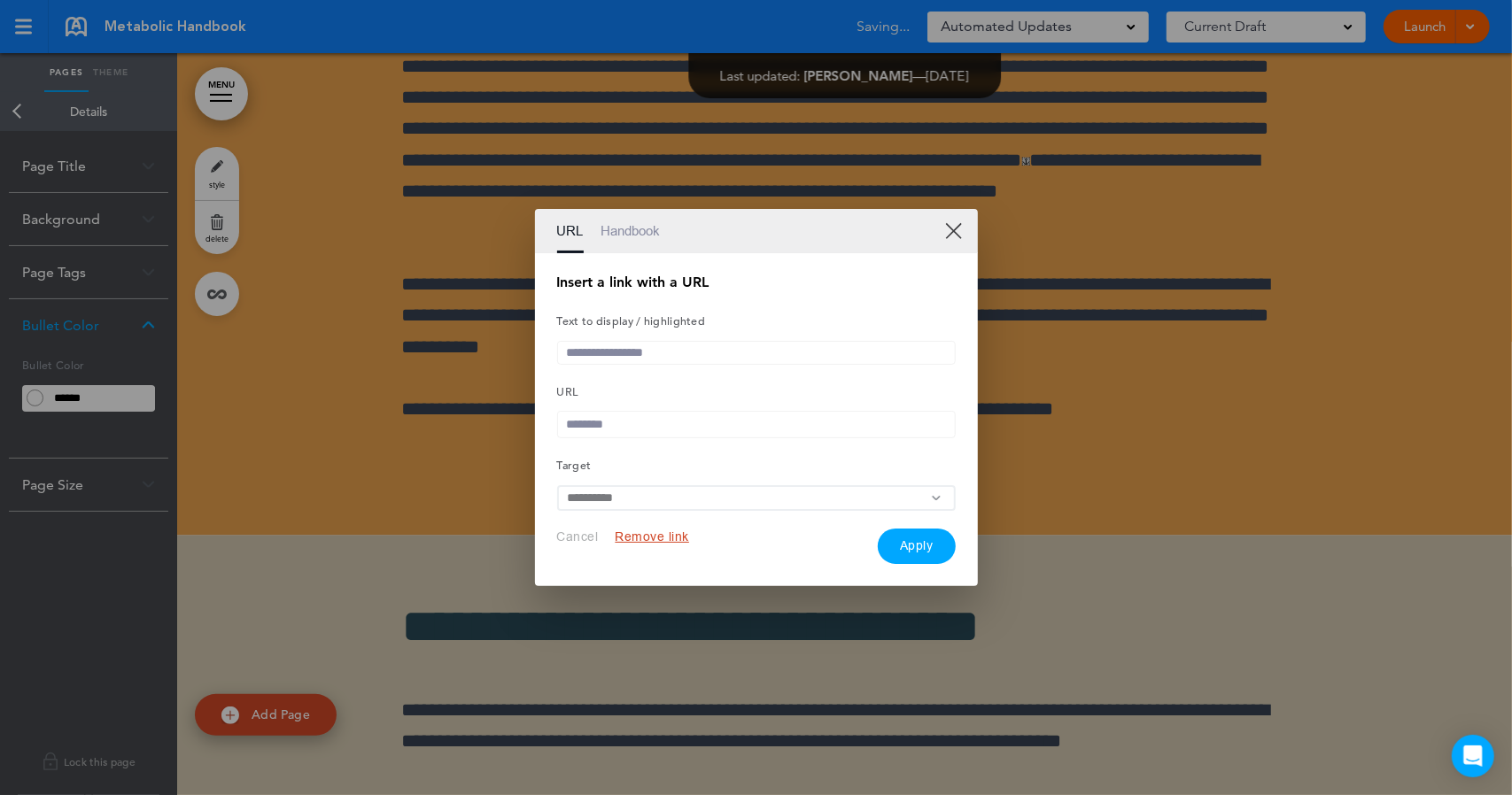
click at [712, 354] on input "text" at bounding box center [756, 353] width 399 height 24
type input "**********"
click at [649, 429] on input "text" at bounding box center [756, 424] width 399 height 28
paste input "**********"
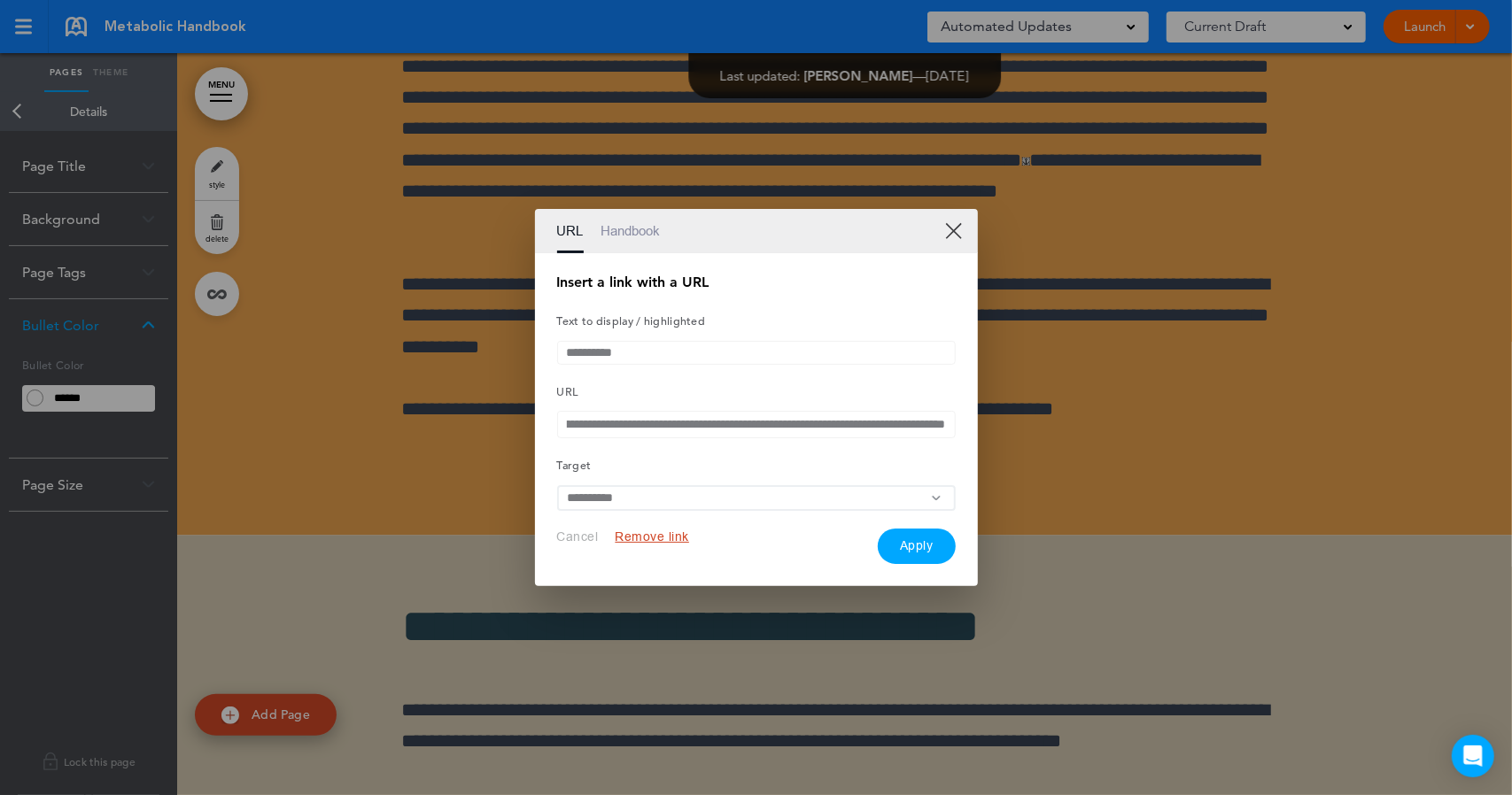
type input "**********"
click at [920, 545] on button "Apply" at bounding box center [917, 547] width 78 height 36
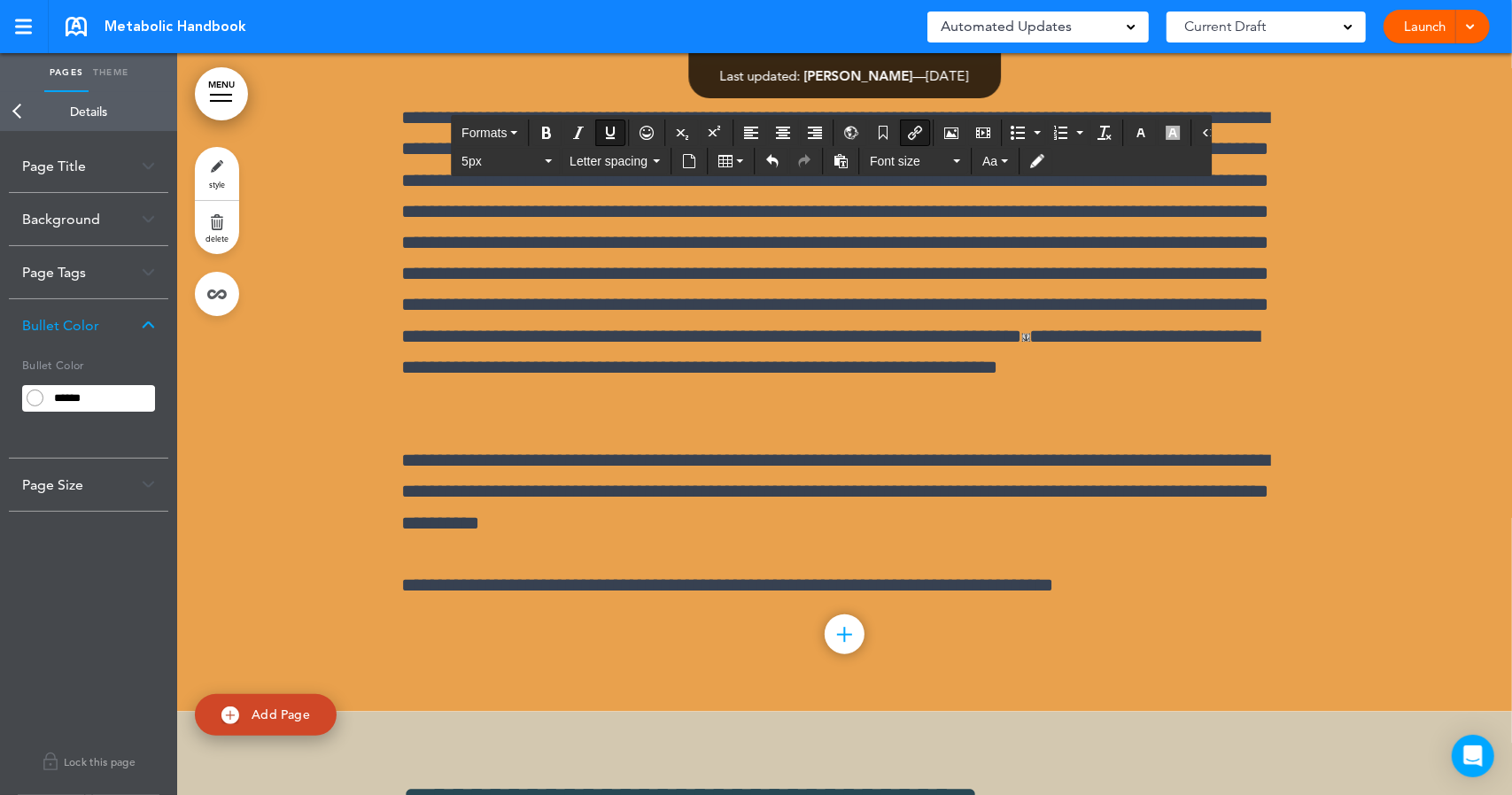
scroll to position [64416, 0]
drag, startPoint x: 517, startPoint y: 548, endPoint x: 623, endPoint y: 551, distance: 106.0
click at [1133, 134] on icon "button" at bounding box center [1140, 133] width 14 height 14
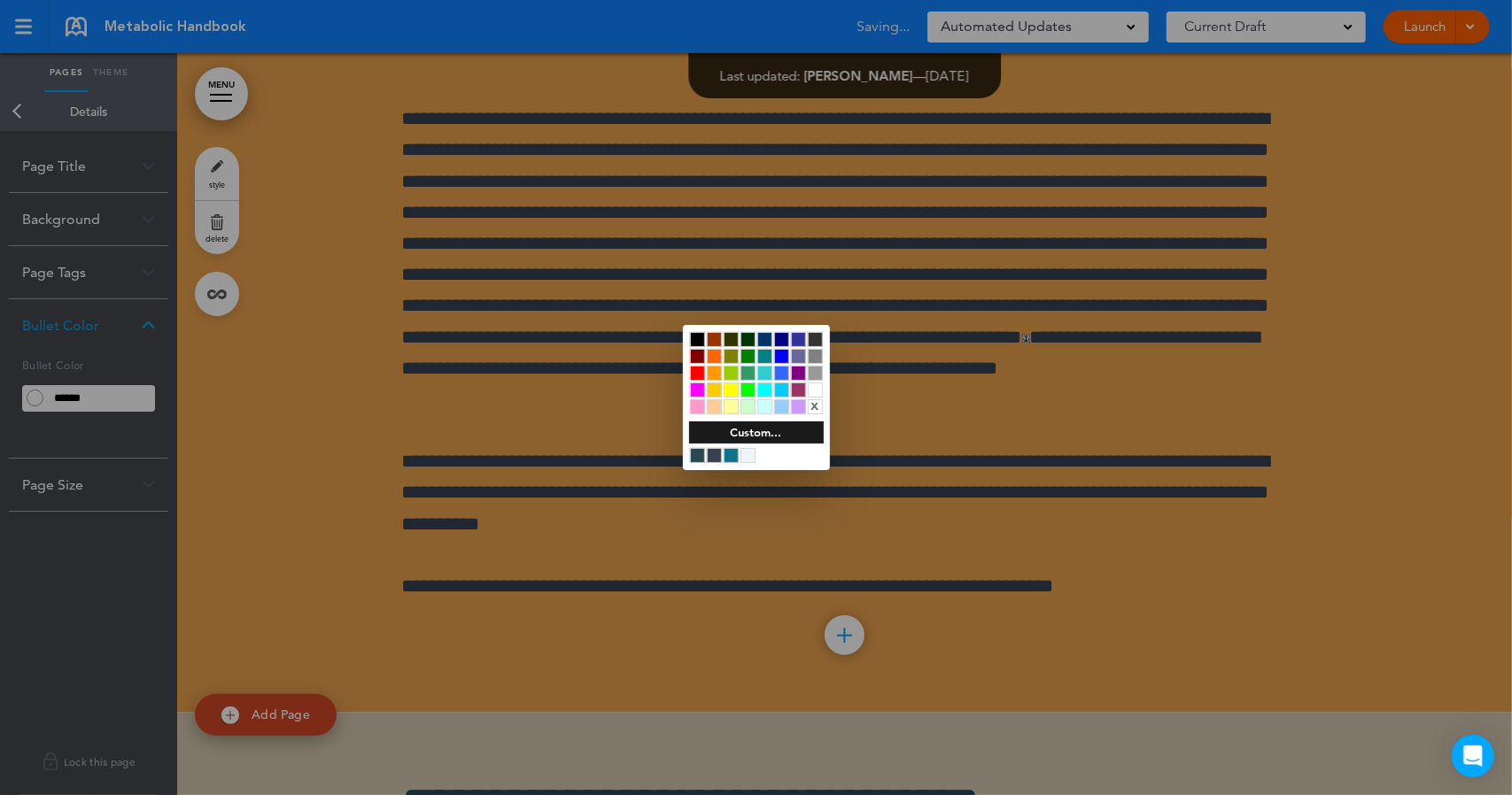
click at [729, 406] on div at bounding box center [731, 406] width 15 height 15
click at [752, 546] on div at bounding box center [756, 398] width 1512 height 795
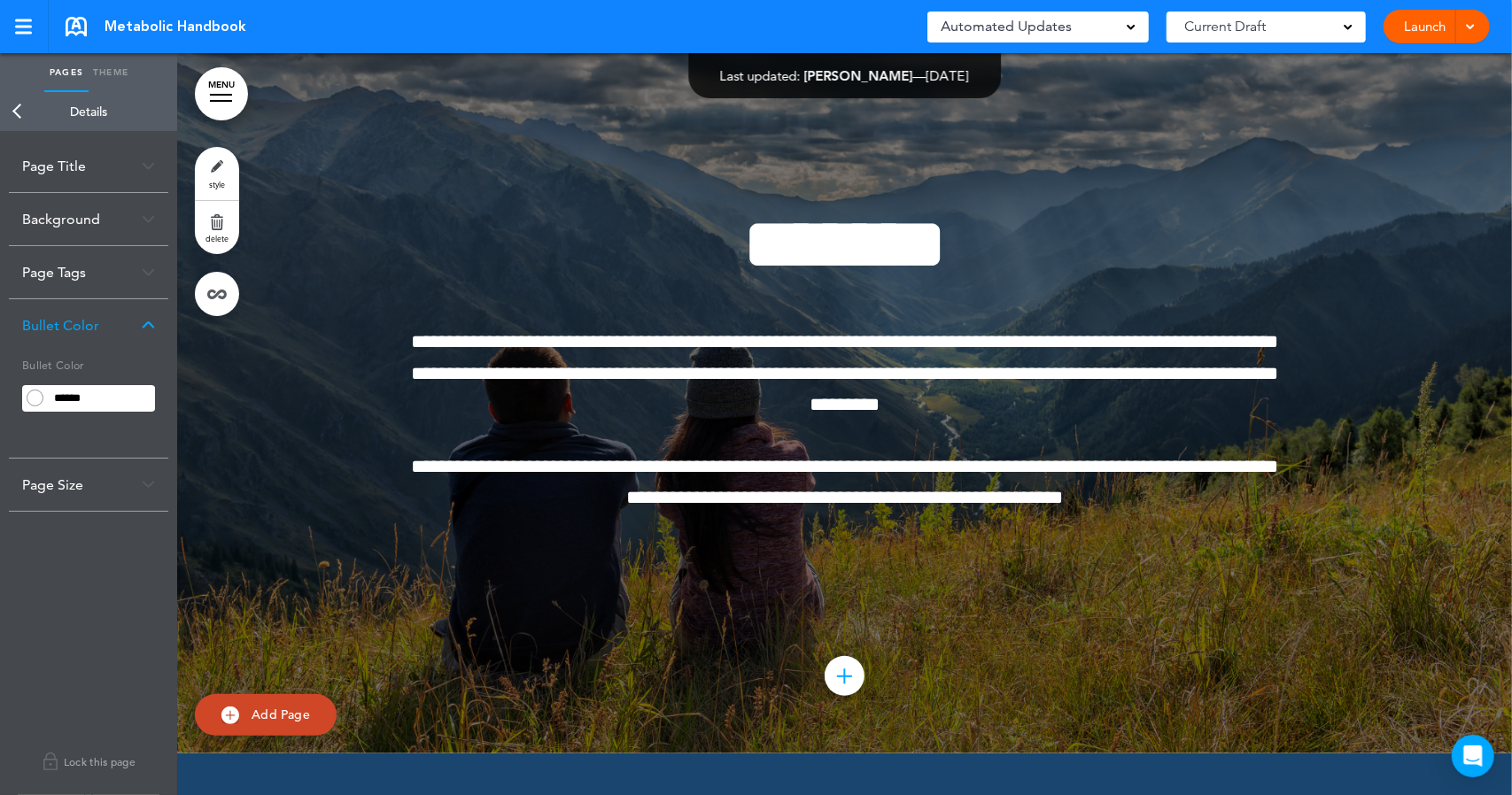
scroll to position [59360, 0]
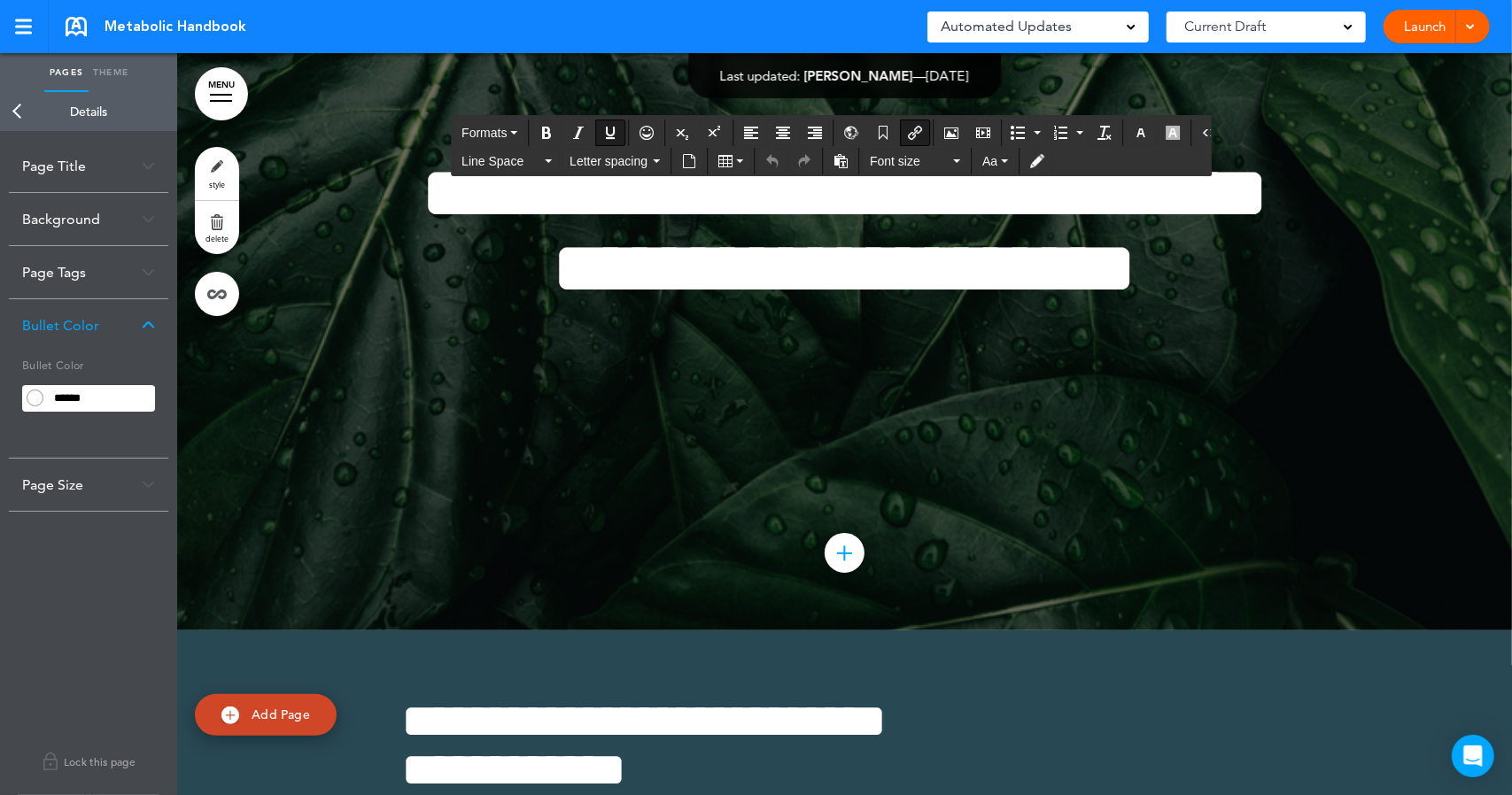
scroll to position [67976, 0]
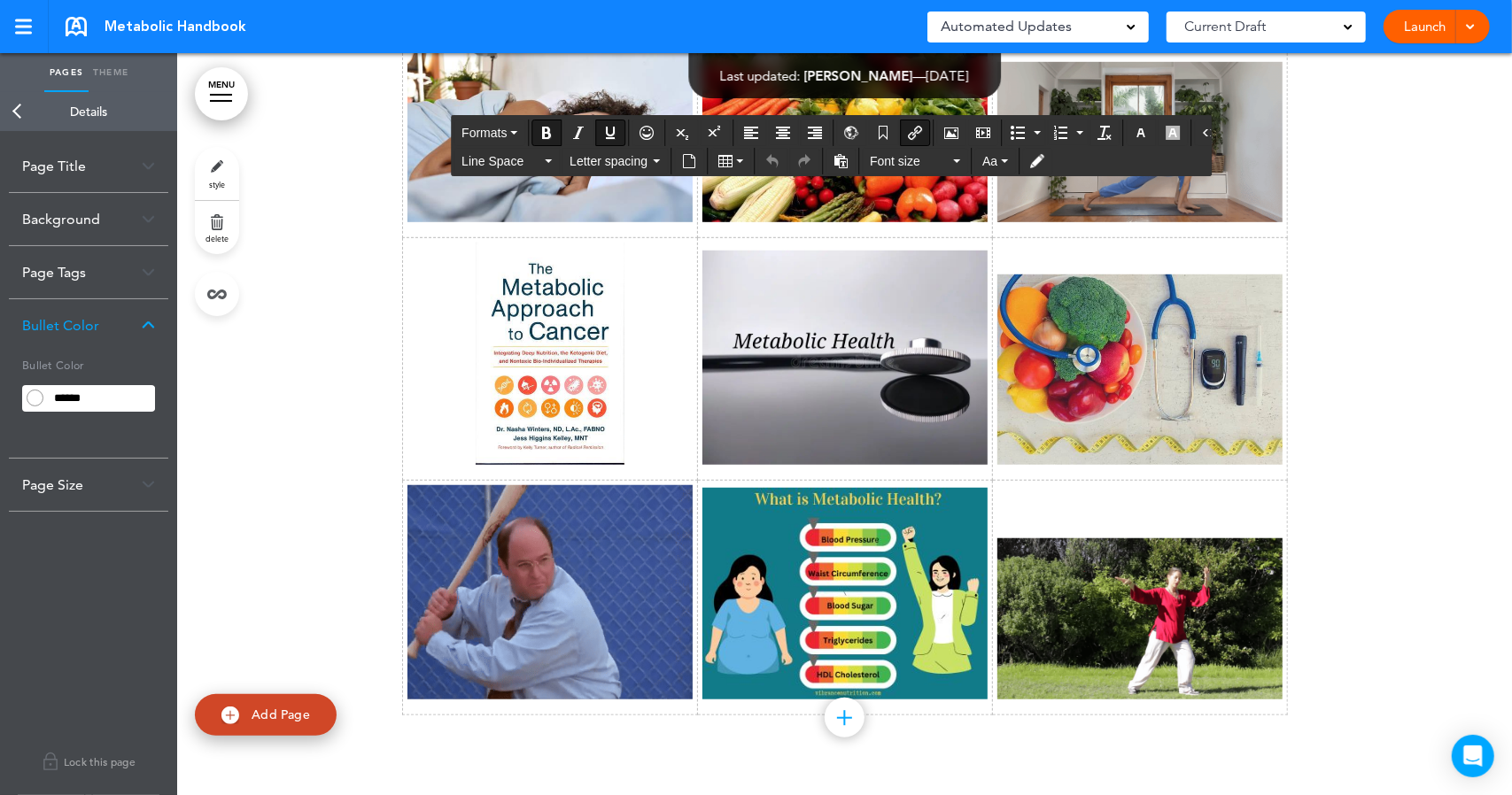
scroll to position [74073, 0]
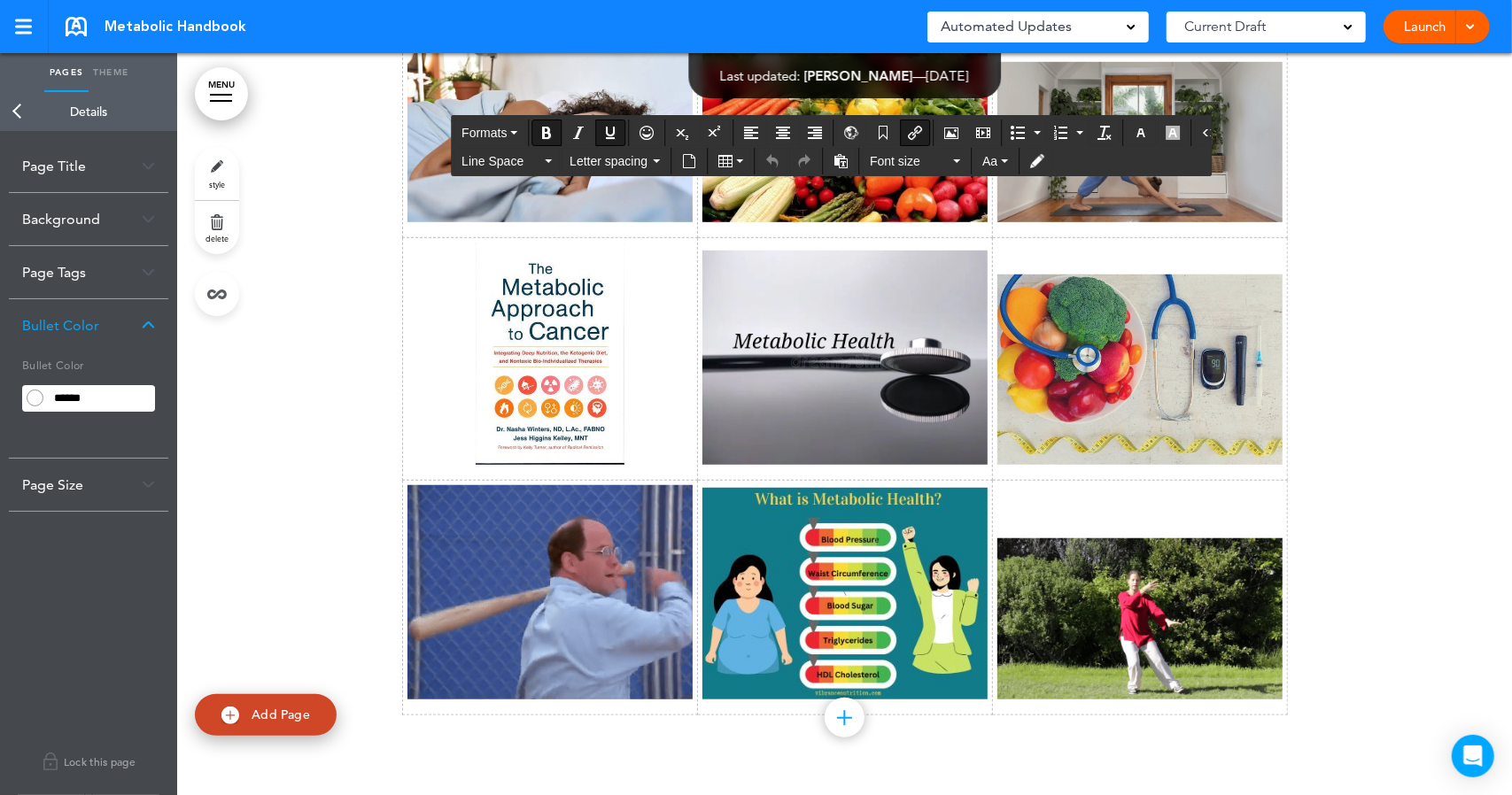
click at [262, 483] on div at bounding box center [844, 378] width 1335 height 835
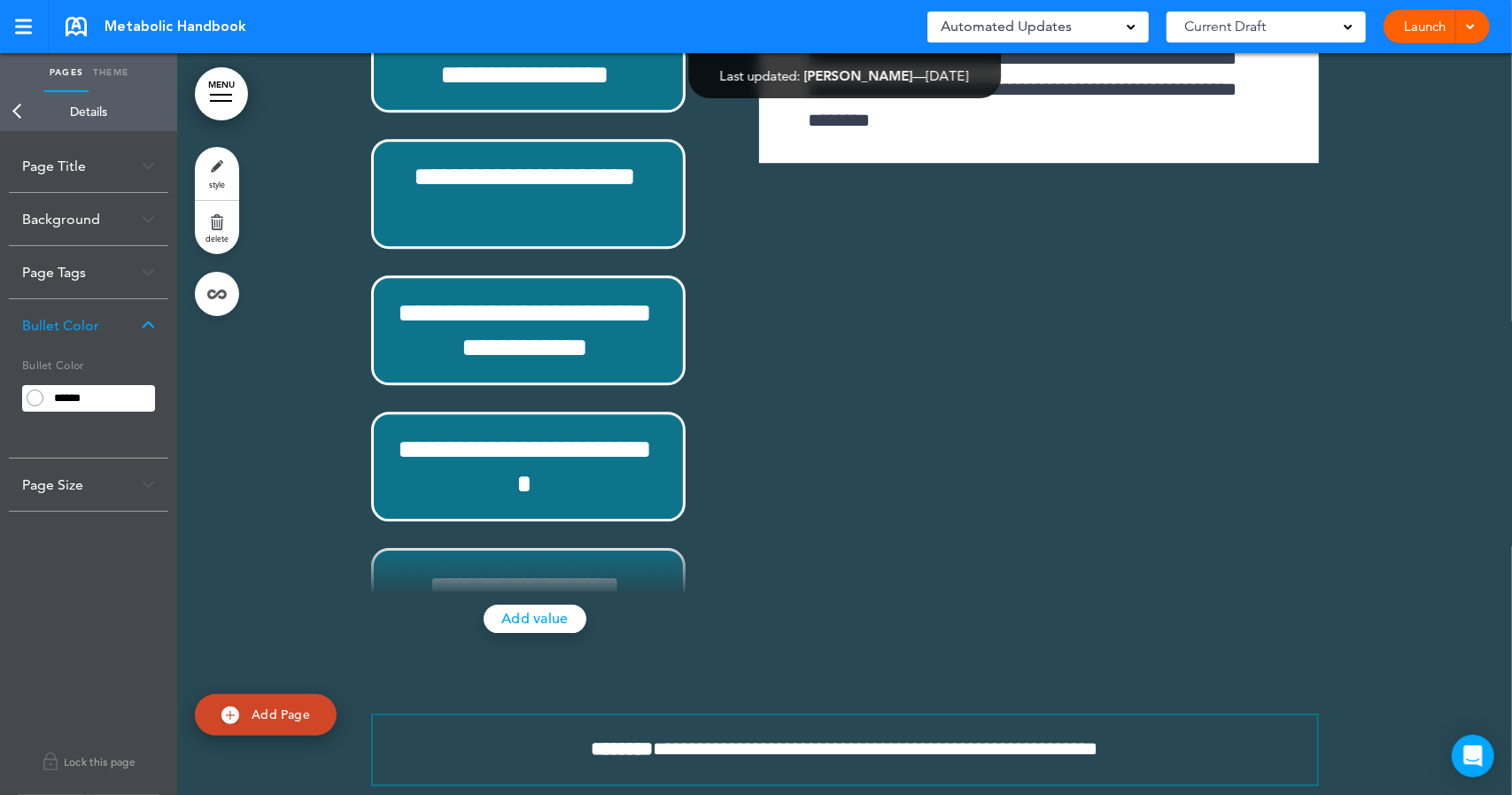
click at [287, 524] on div at bounding box center [844, 229] width 1335 height 1583
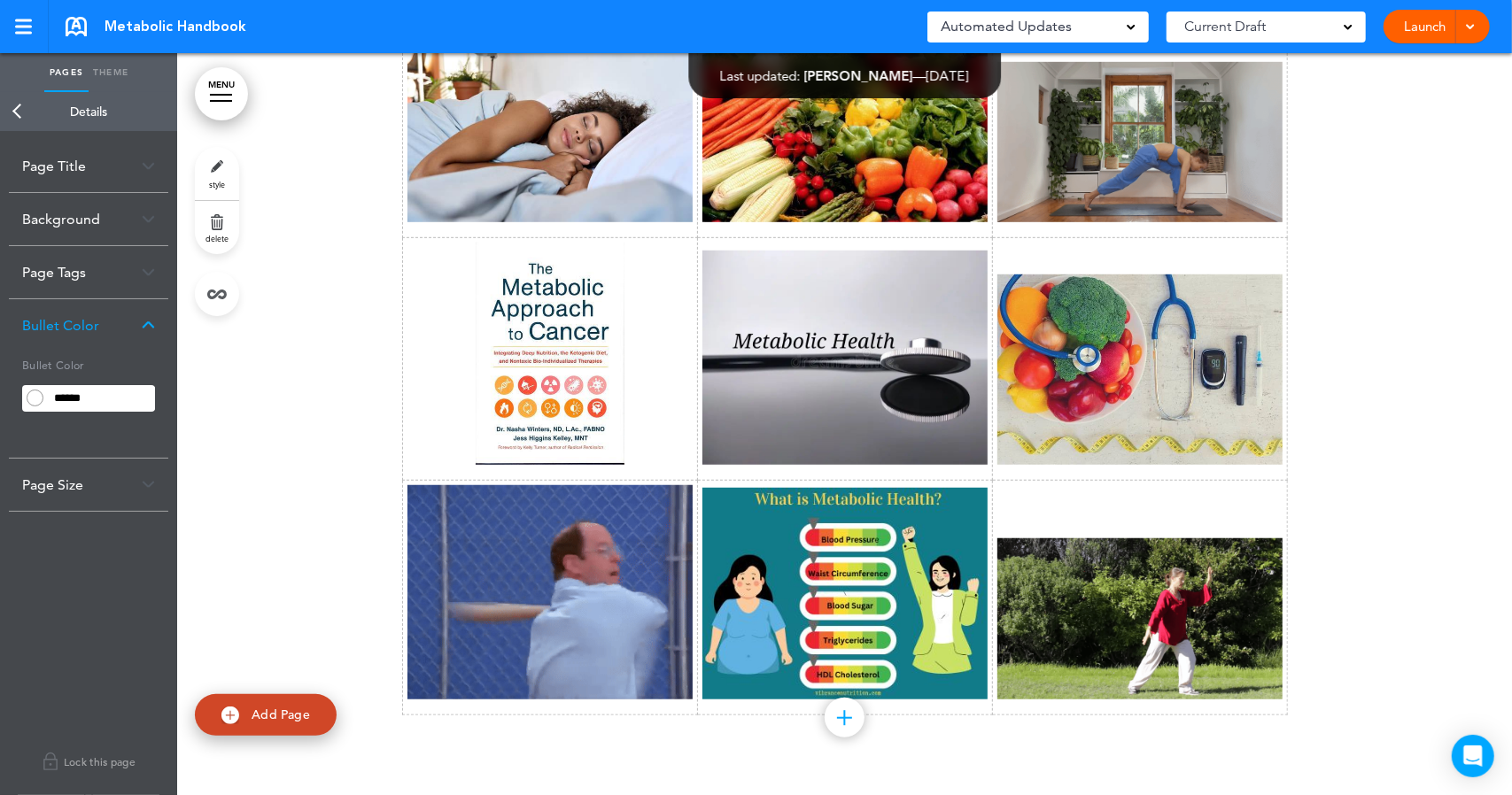
click at [15, 106] on link "Back" at bounding box center [18, 111] width 36 height 39
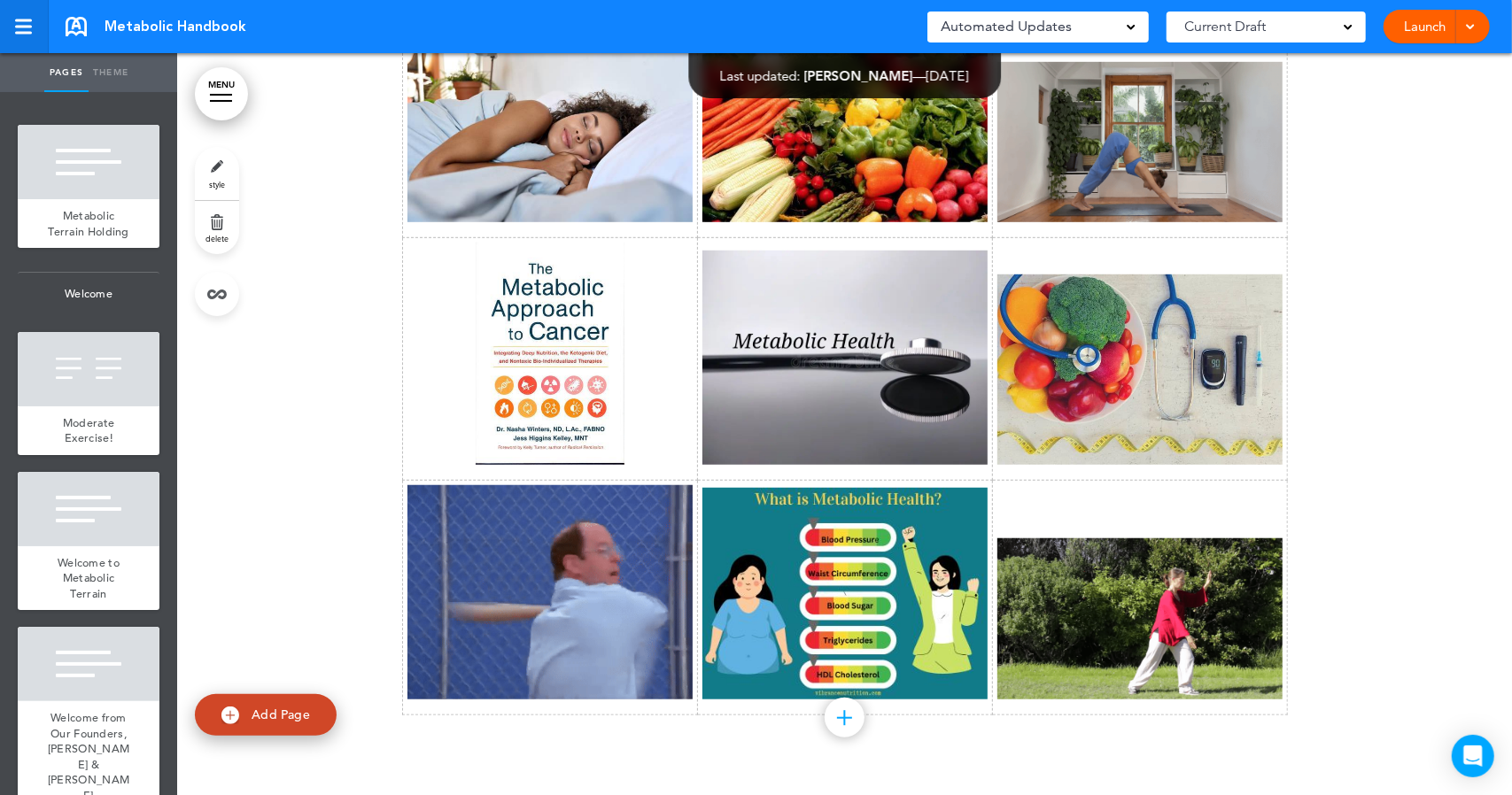
click at [20, 29] on div at bounding box center [23, 27] width 16 height 15
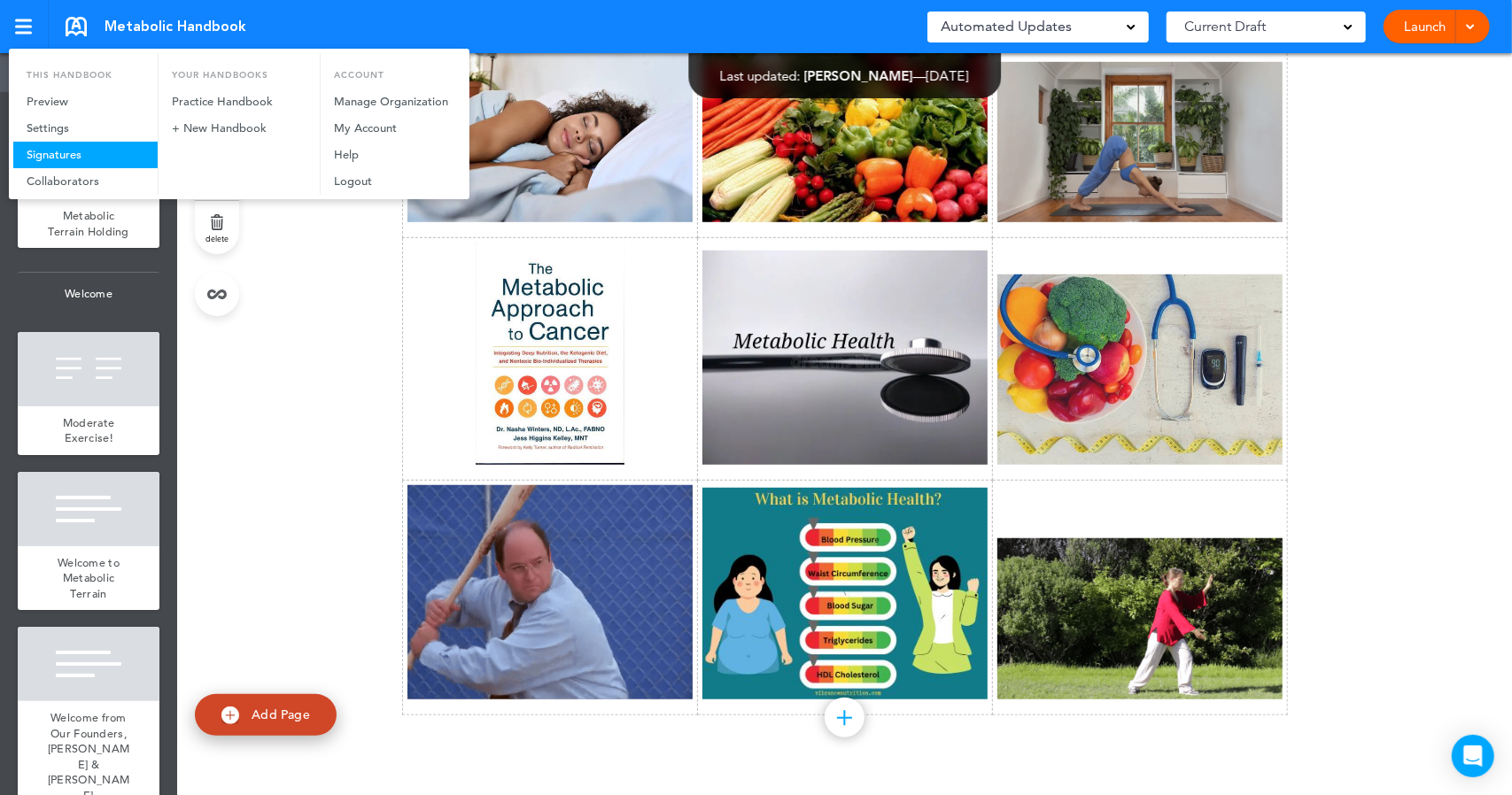
click at [55, 157] on link "Signatures" at bounding box center [84, 155] width 144 height 27
